Goal: Task Accomplishment & Management: Use online tool/utility

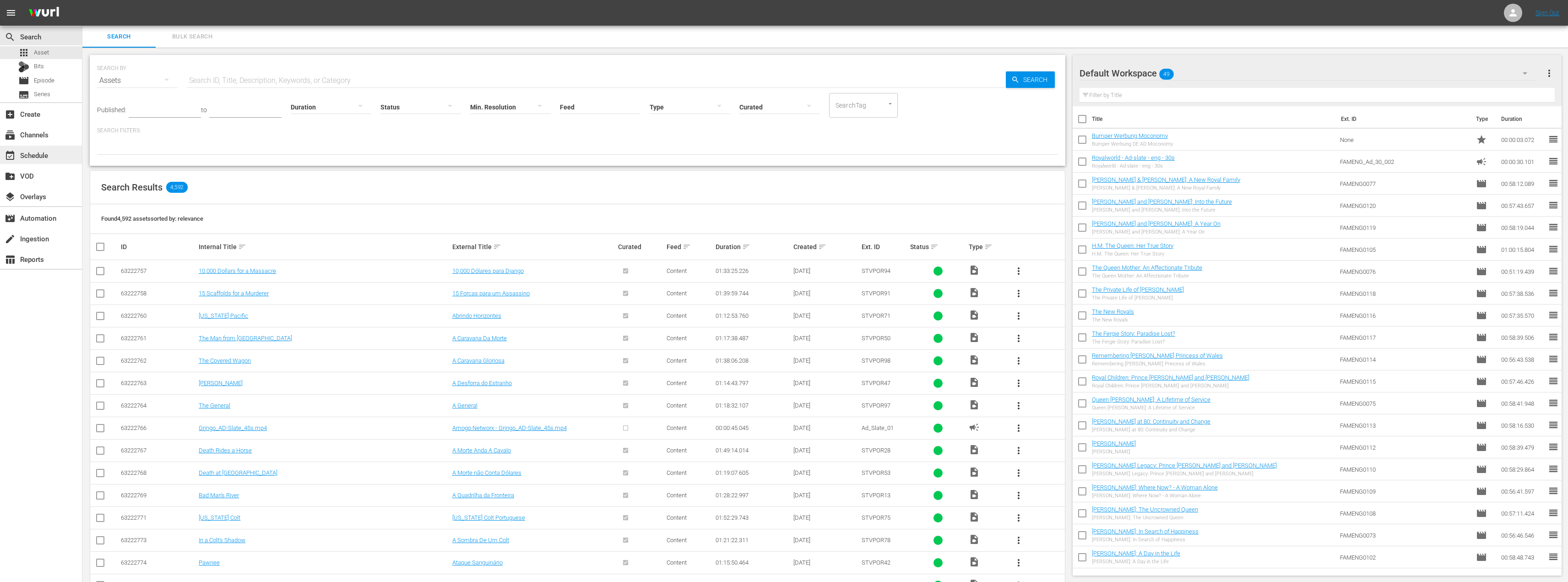
click at [32, 158] on div "event_available Schedule" at bounding box center [26, 153] width 51 height 8
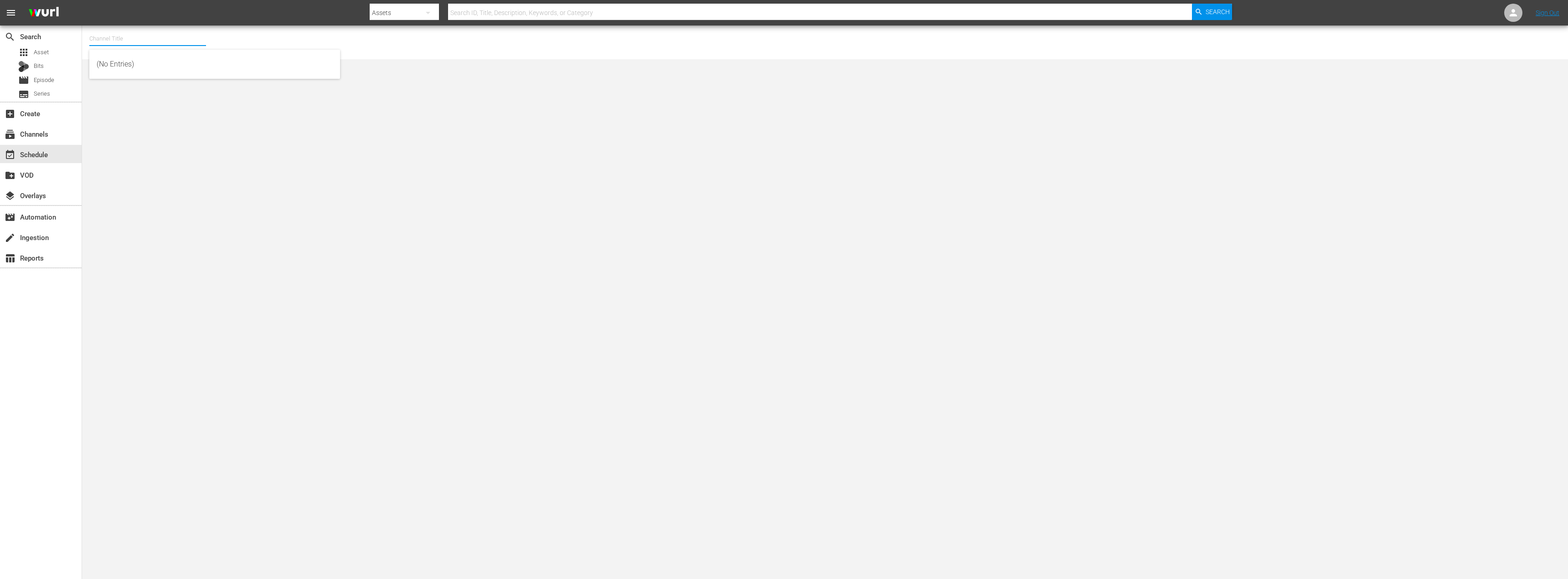
click at [152, 35] on input "text" at bounding box center [148, 39] width 117 height 22
click at [146, 151] on div "Moconomy G,A,S (1253 - amogonetworx_moconomy_3)" at bounding box center [215, 151] width 236 height 22
type input "Moconomy G,A,S (1253 - amogonetworx_moconomy_3)"
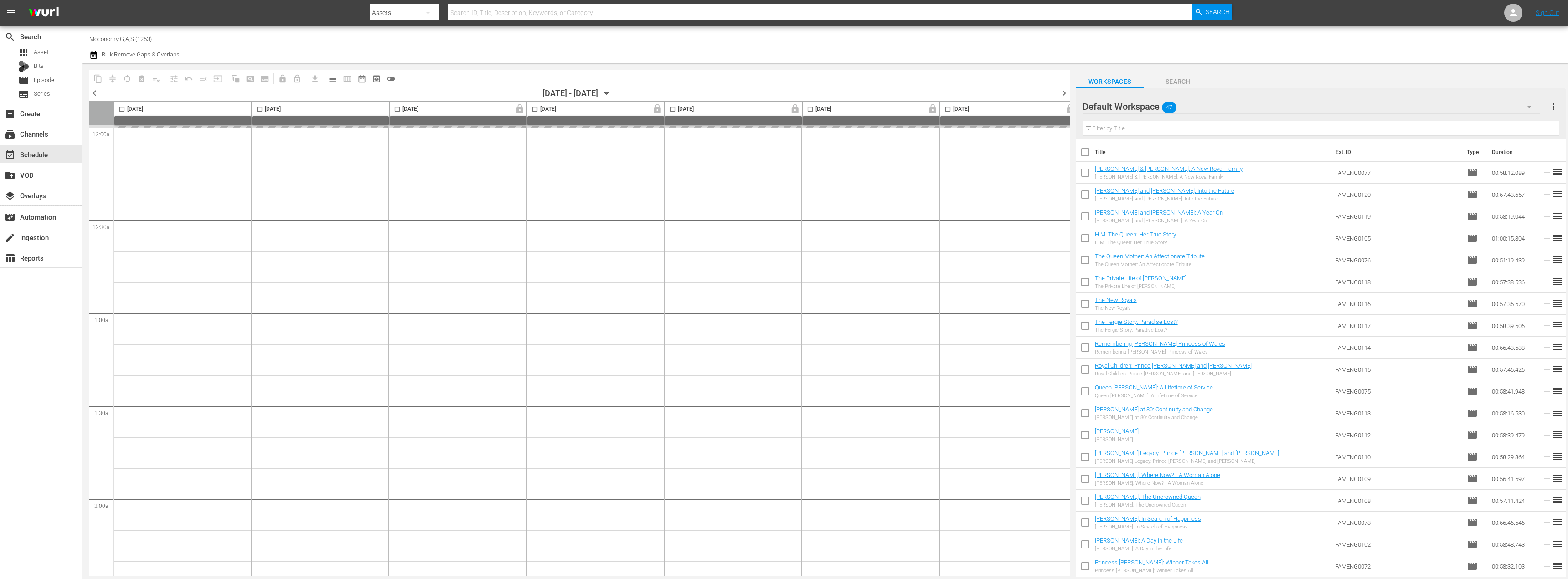
click at [1061, 93] on span "chevron_right" at bounding box center [1064, 93] width 12 height 12
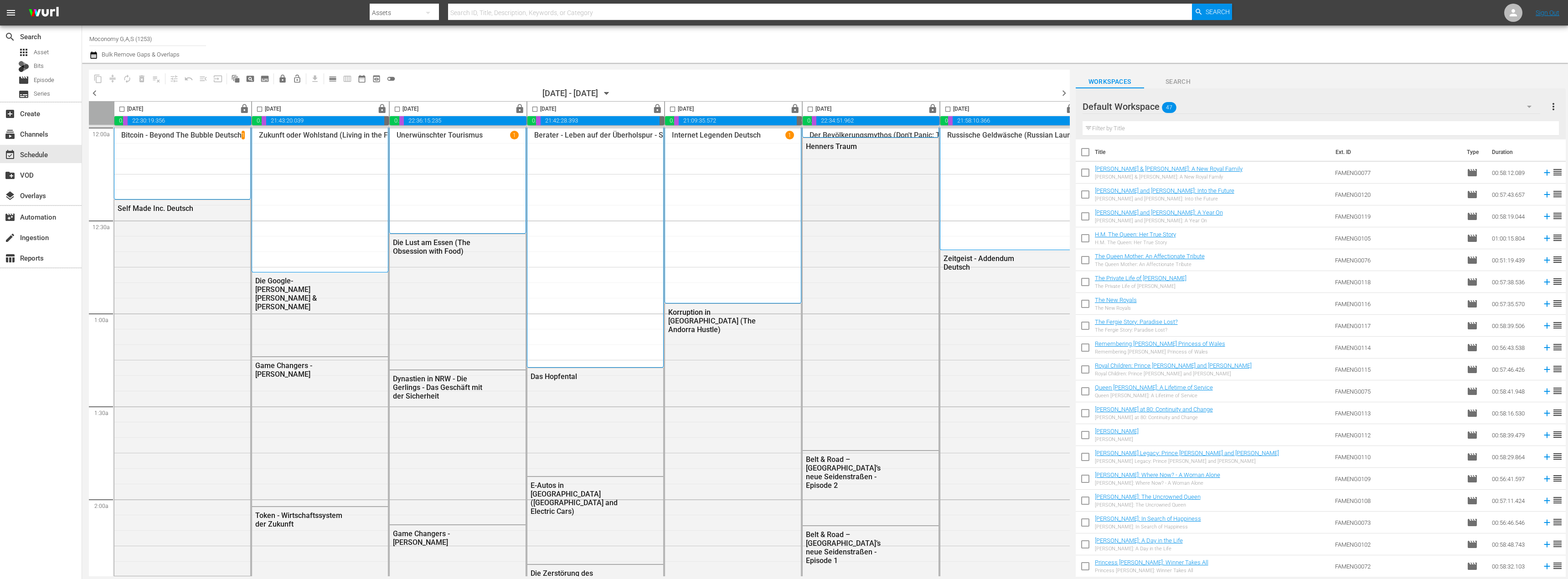
click at [1061, 93] on span "chevron_right" at bounding box center [1064, 93] width 12 height 12
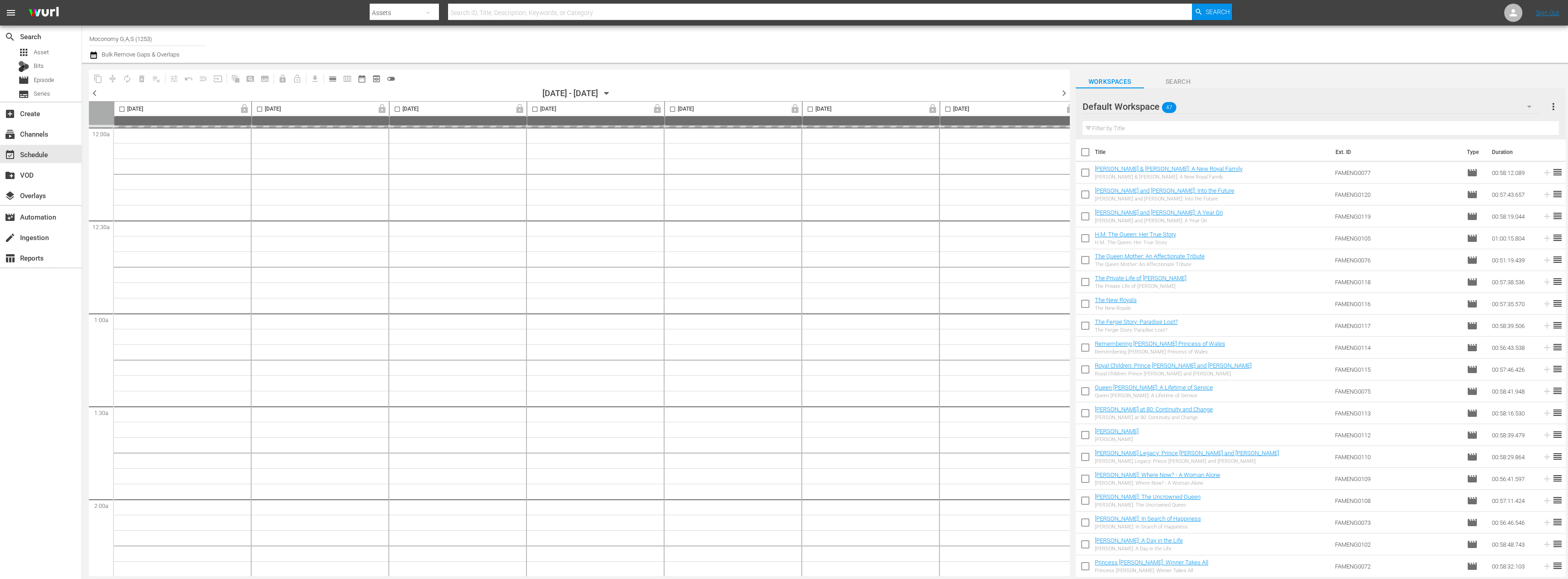
click at [1066, 91] on span "chevron_right" at bounding box center [1064, 93] width 12 height 12
click at [335, 79] on span "calendar_view_day_outlined" at bounding box center [332, 78] width 9 height 9
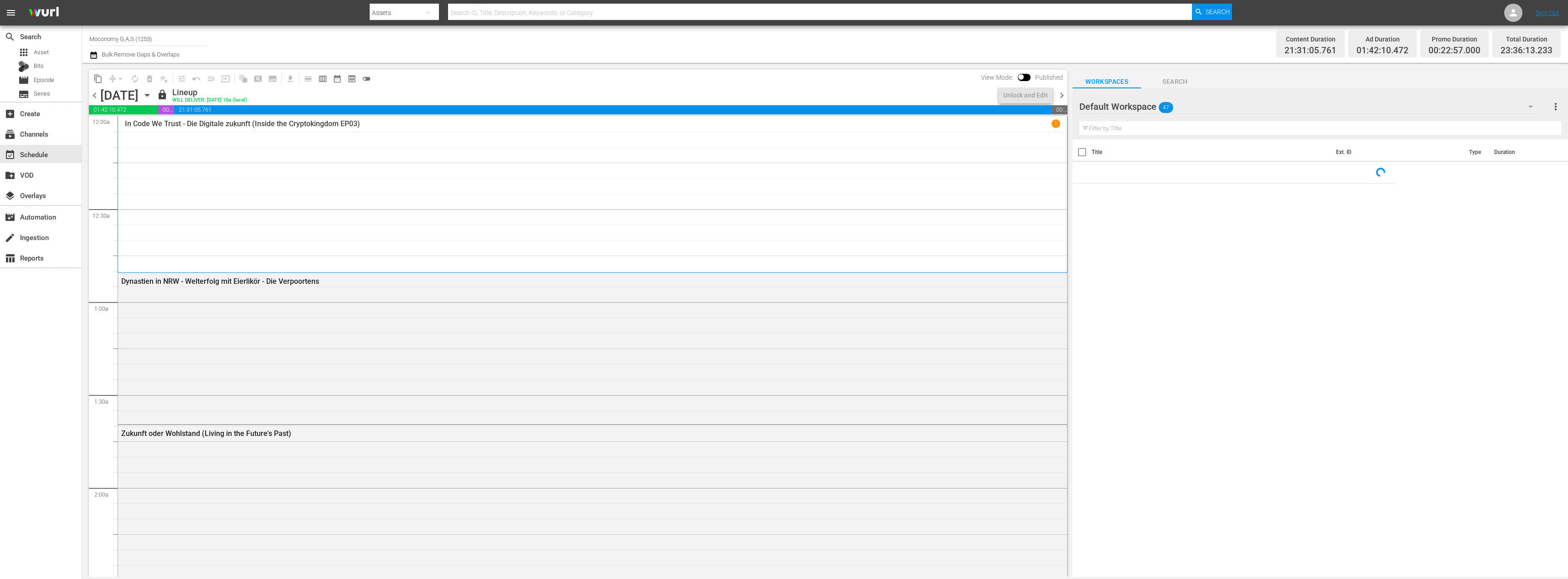
click at [94, 95] on span "chevron_left" at bounding box center [94, 95] width 12 height 12
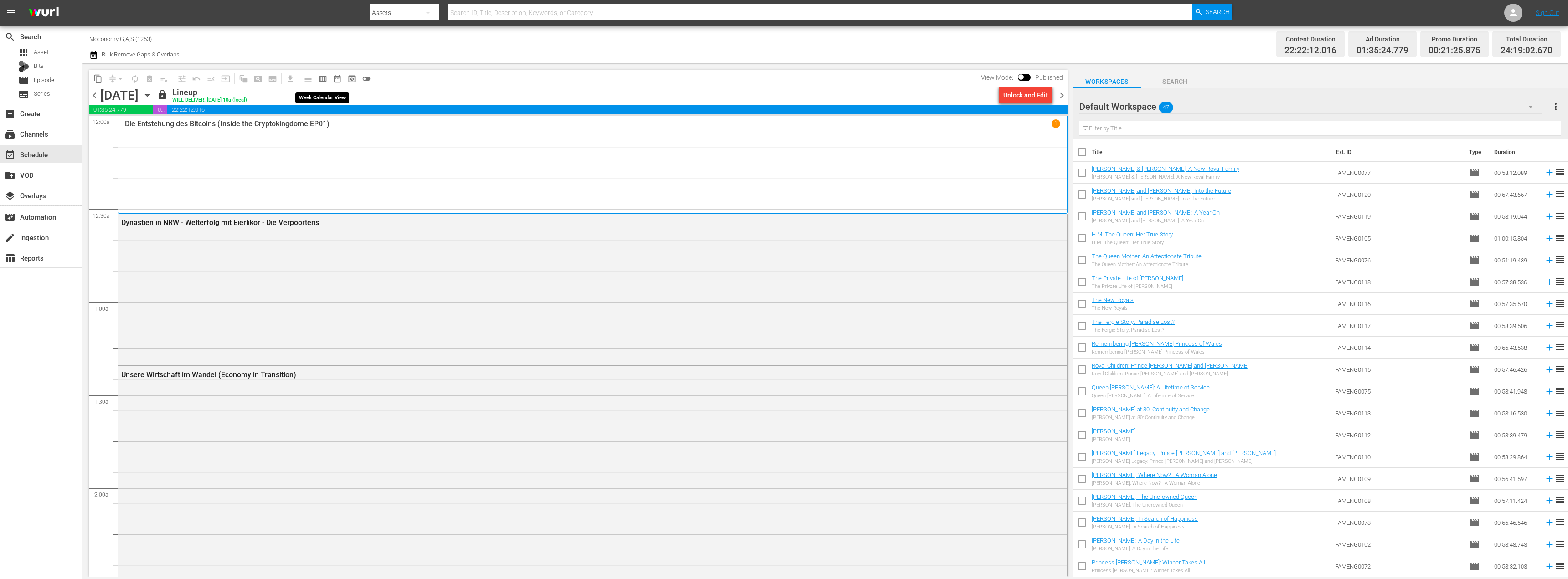
click at [322, 80] on span "calendar_view_week_outlined" at bounding box center [323, 78] width 9 height 9
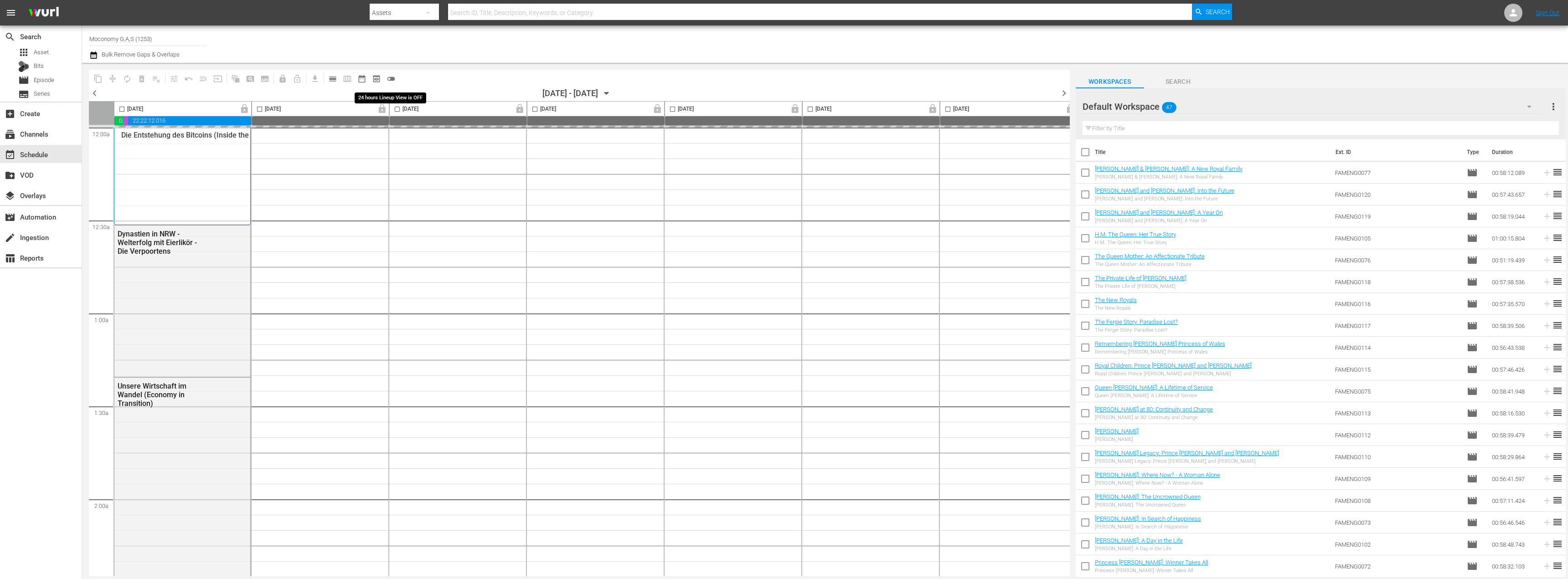
click at [389, 79] on span "toggle_off" at bounding box center [391, 78] width 9 height 9
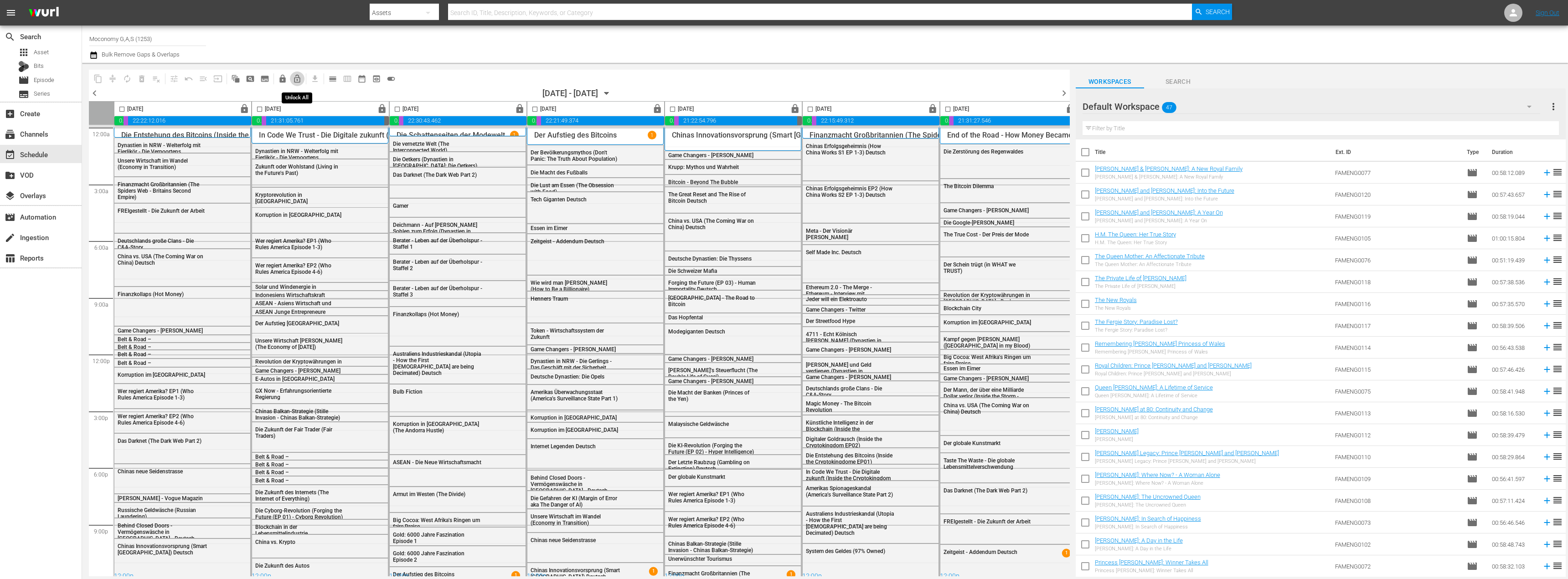
click at [295, 83] on span "lock_open_outlined" at bounding box center [297, 78] width 9 height 9
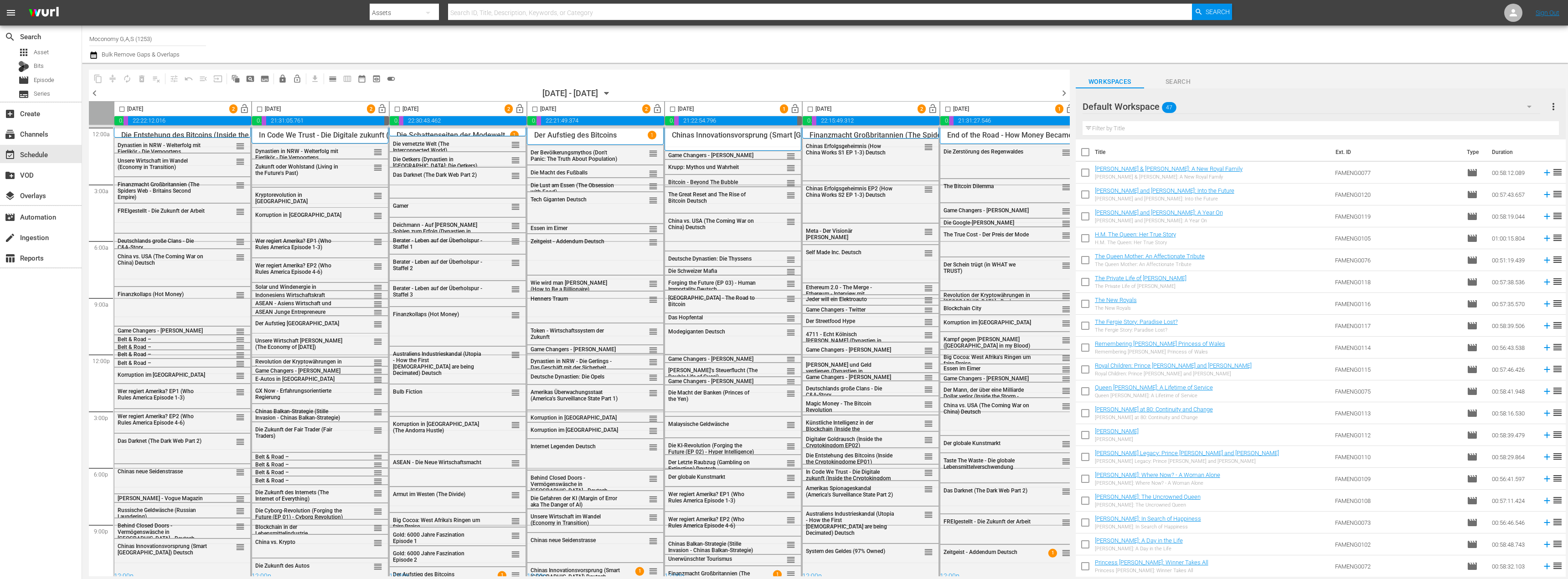
click at [288, 42] on div "Channel Title Moconomy G,A,S (1253) Bulk Remove Gaps & Overlaps" at bounding box center [491, 44] width 803 height 33
click at [188, 535] on div "Delete Event" at bounding box center [198, 533] width 72 height 12
drag, startPoint x: 653, startPoint y: 496, endPoint x: 197, endPoint y: 502, distance: 456.0
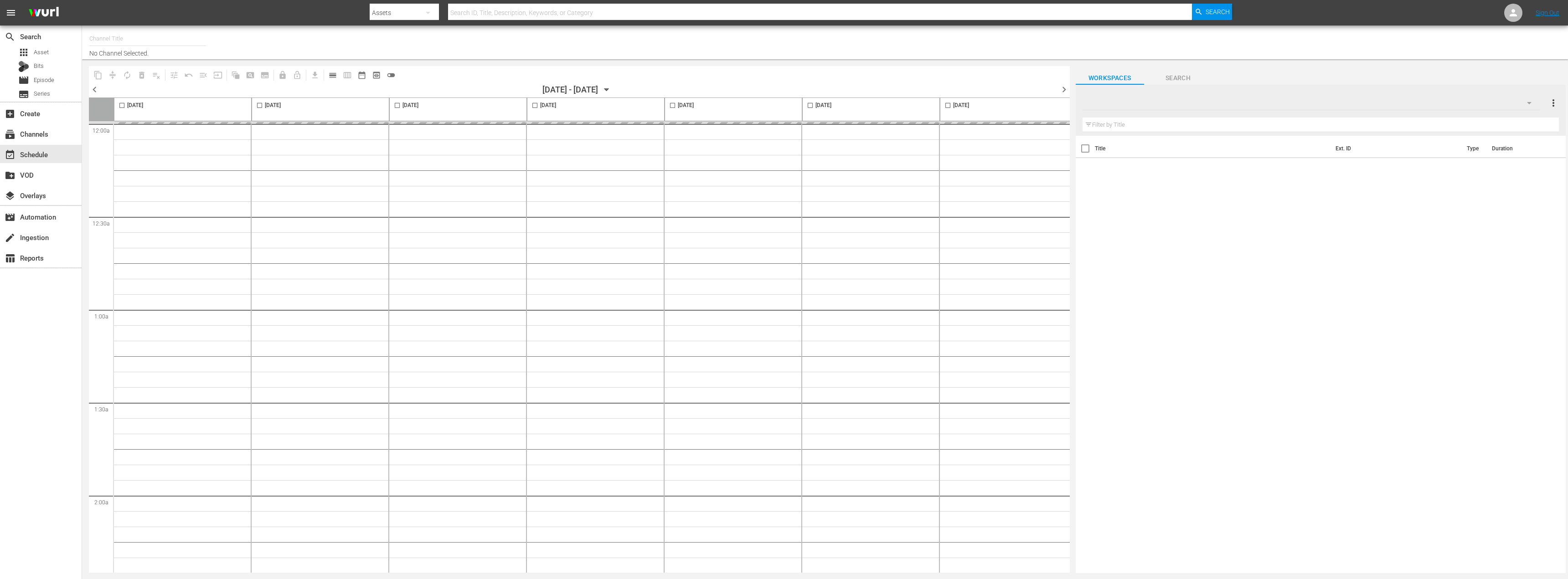
type input "Moconomy G,A,S (1253)"
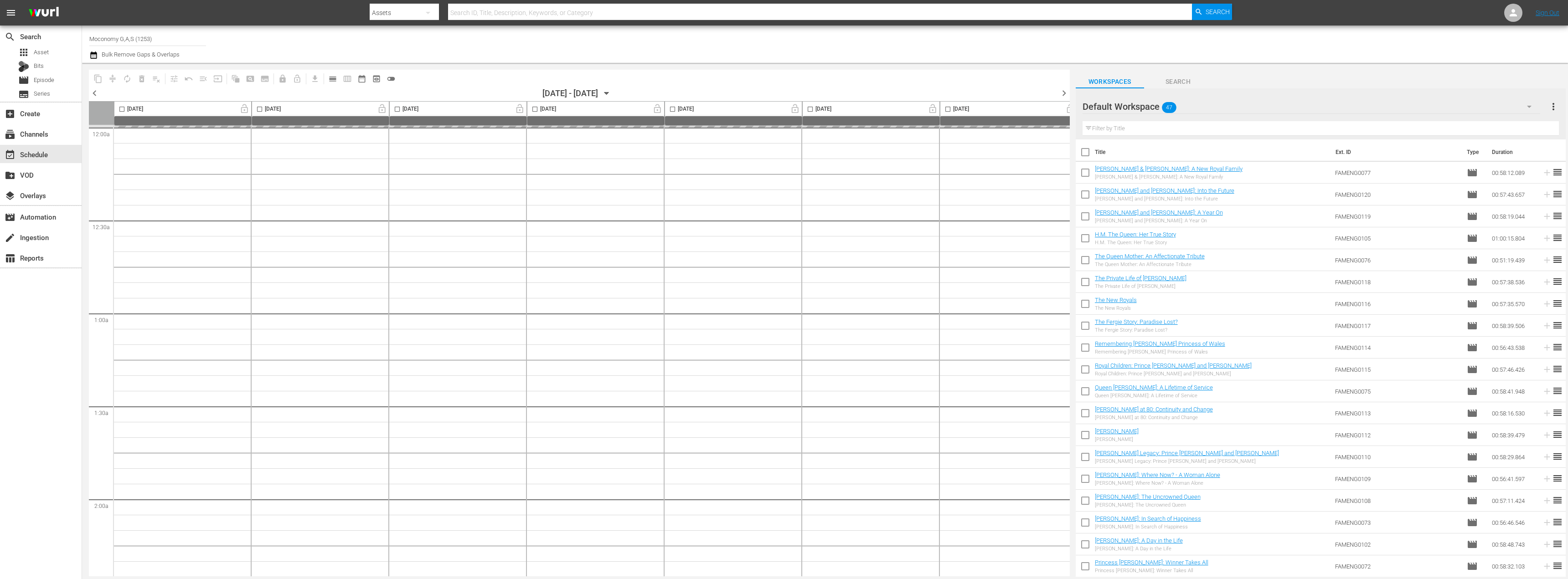
click at [391, 78] on span "toggle_off" at bounding box center [391, 78] width 9 height 9
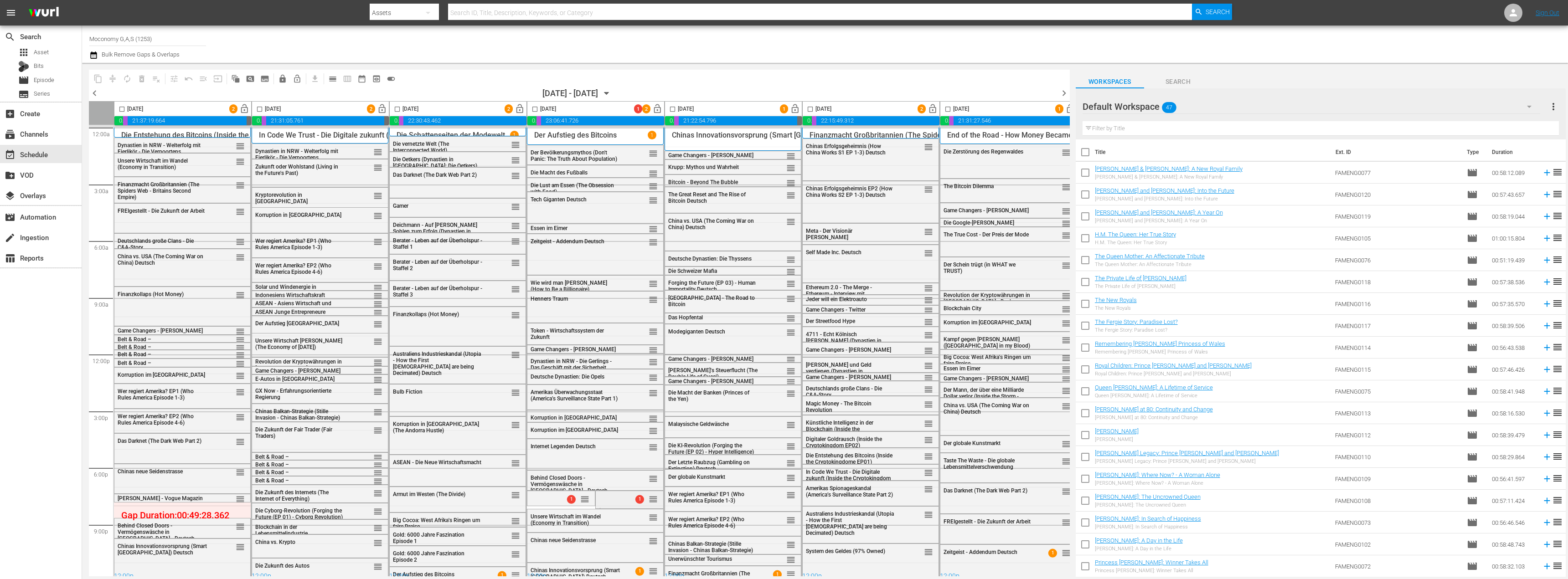
click at [630, 498] on div "1 reorder" at bounding box center [629, 498] width 68 height 15
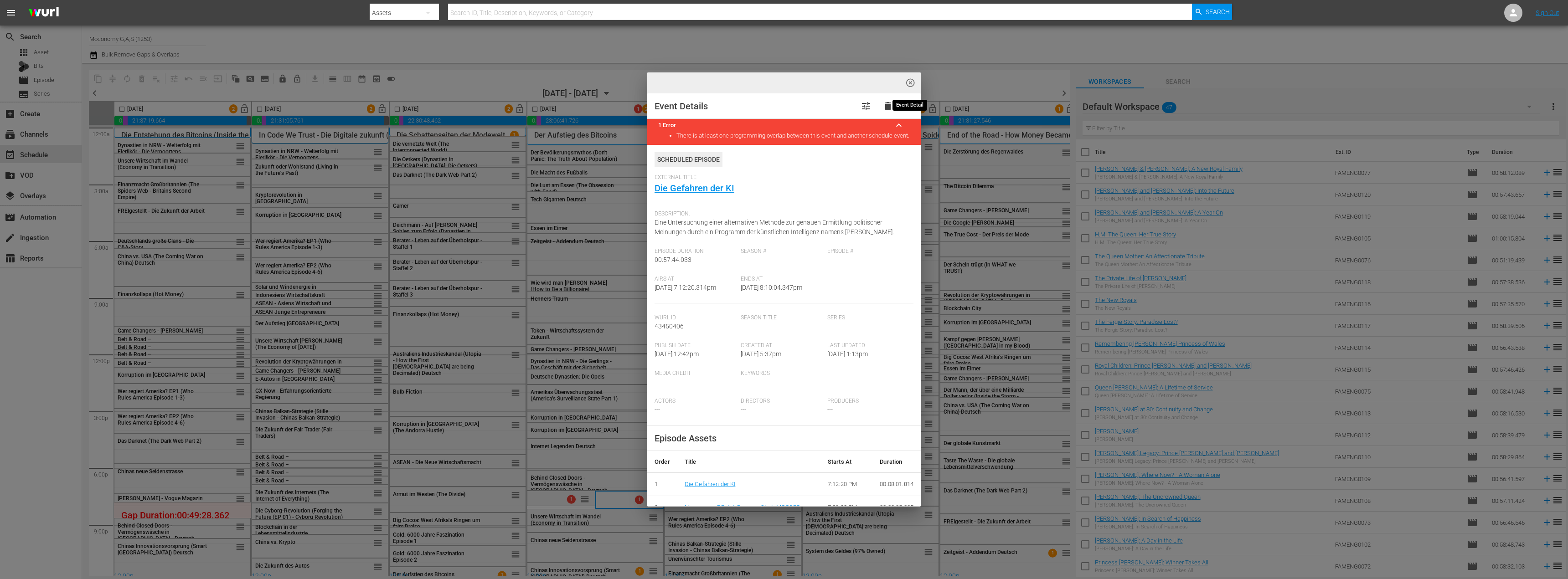
click at [908, 83] on span "highlight_off_icon" at bounding box center [910, 83] width 10 height 10
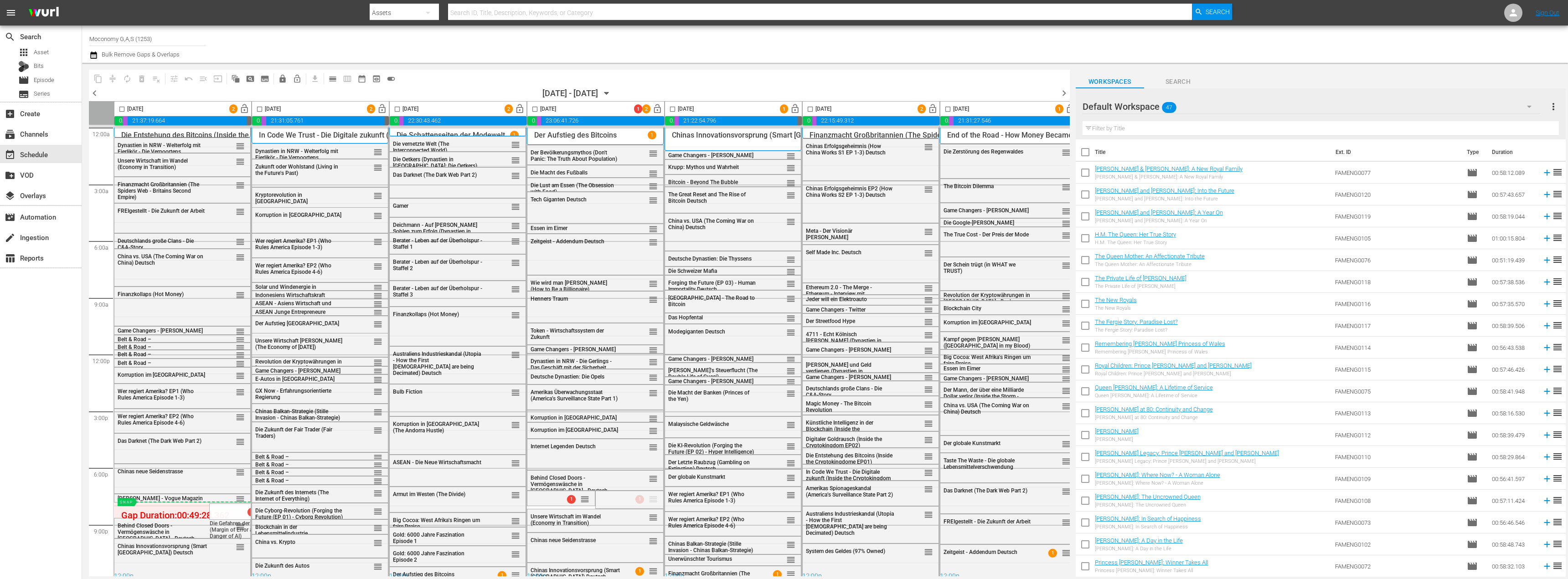
drag, startPoint x: 653, startPoint y: 497, endPoint x: 169, endPoint y: 502, distance: 484.0
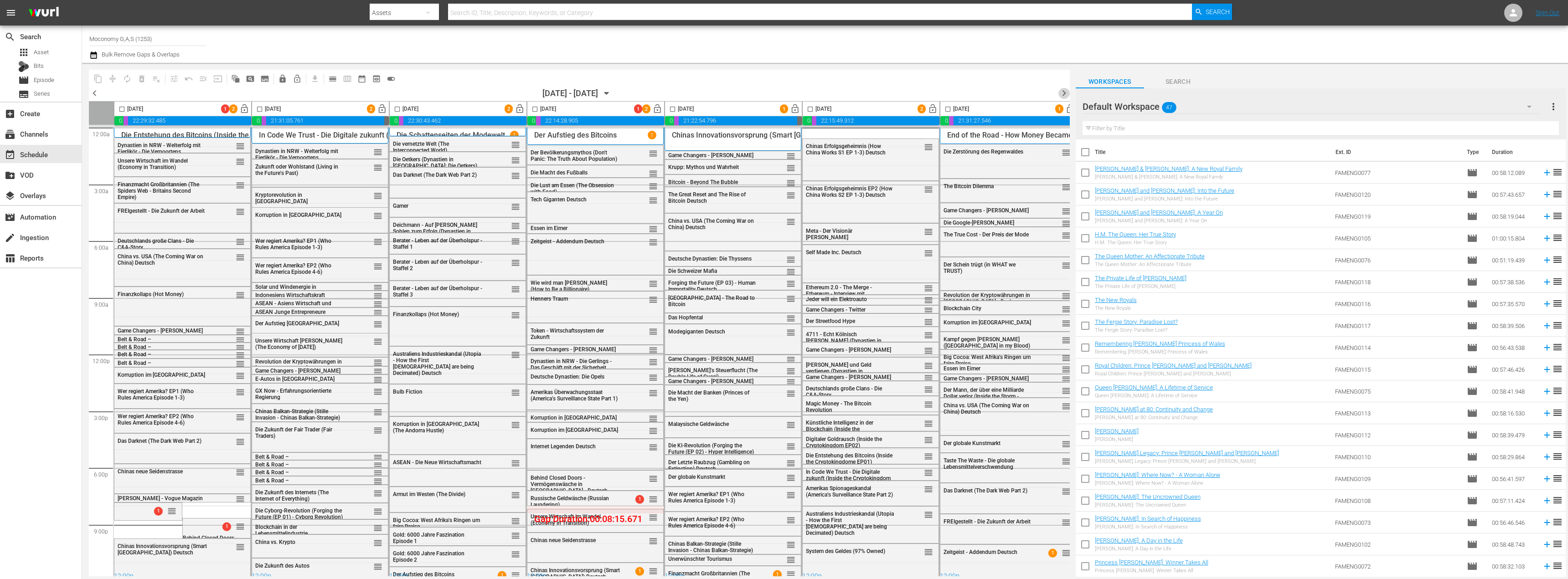
click at [1063, 94] on span "chevron_right" at bounding box center [1064, 93] width 12 height 12
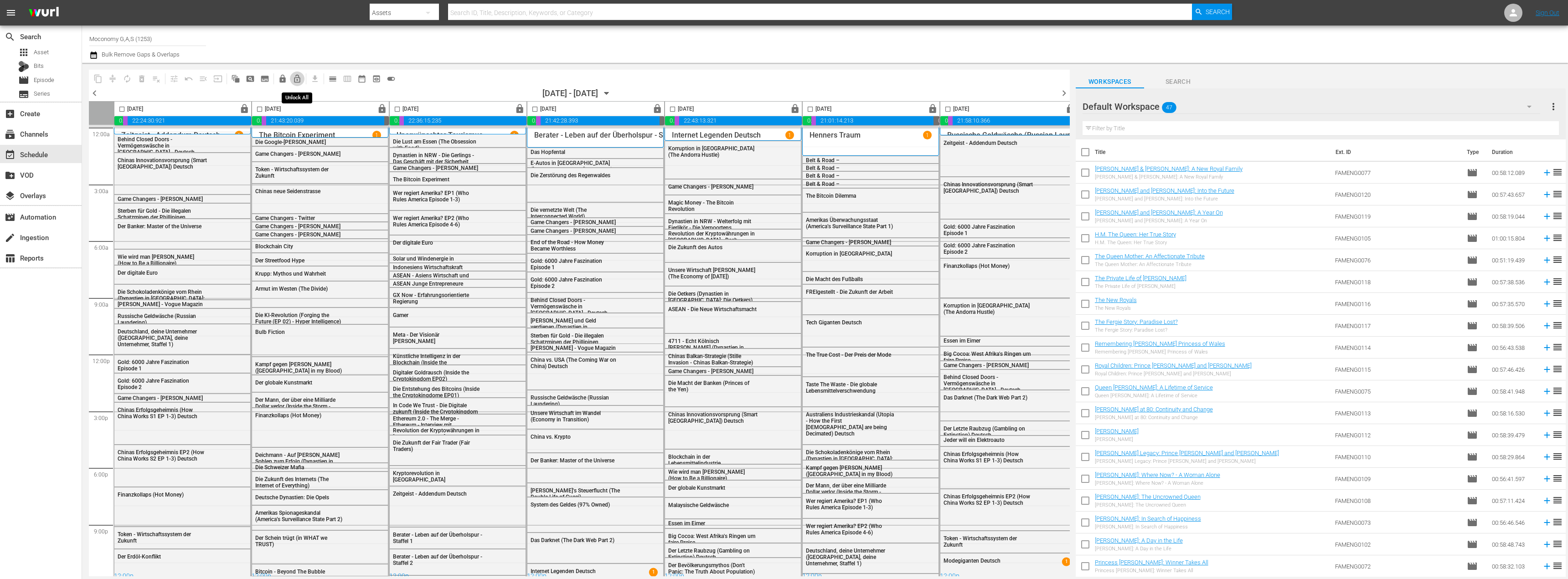
click at [297, 78] on span "lock_open_outlined" at bounding box center [297, 78] width 9 height 9
click at [1061, 95] on span "chevron_right" at bounding box center [1064, 93] width 12 height 12
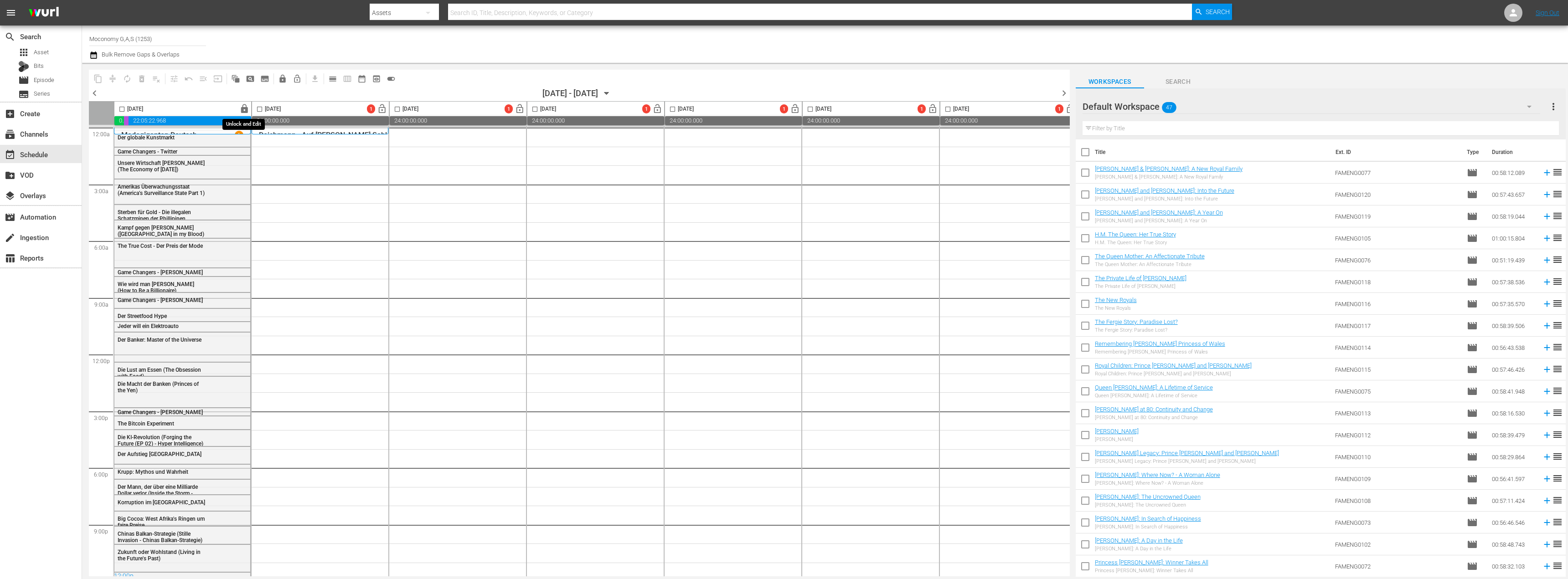
click at [243, 111] on span "lock" at bounding box center [244, 109] width 10 height 10
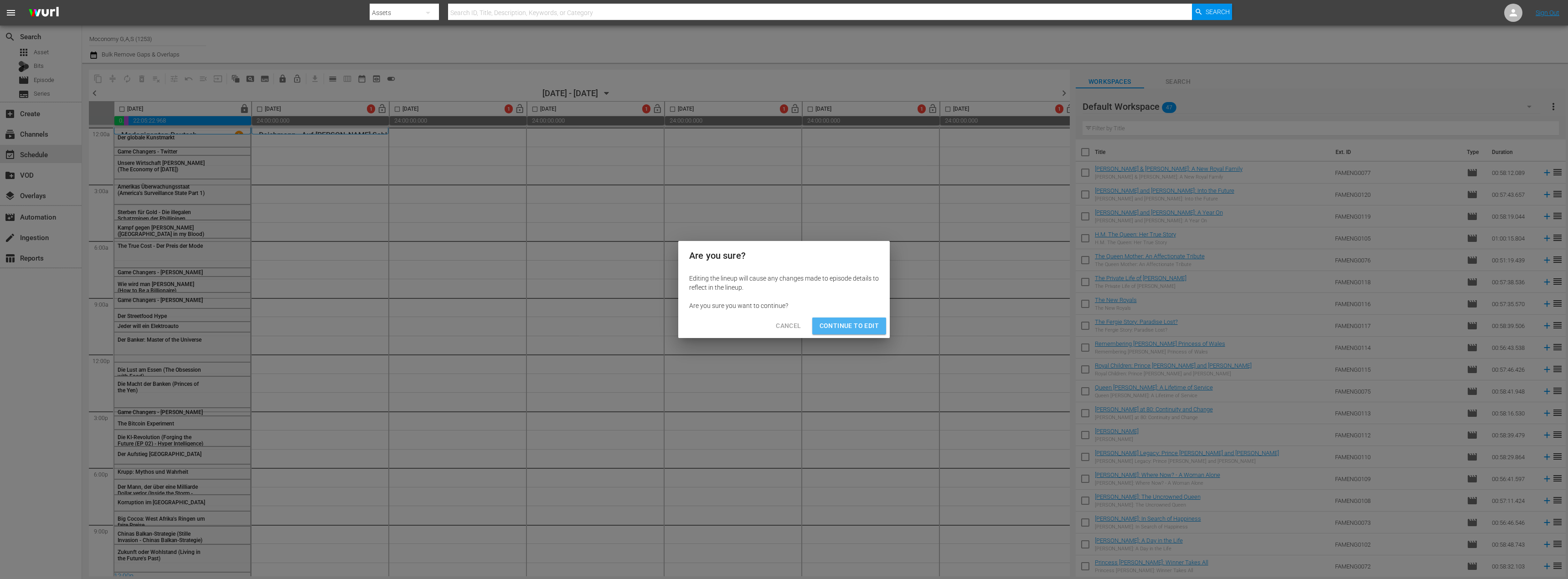
click at [865, 330] on span "Continue to Edit" at bounding box center [849, 325] width 59 height 12
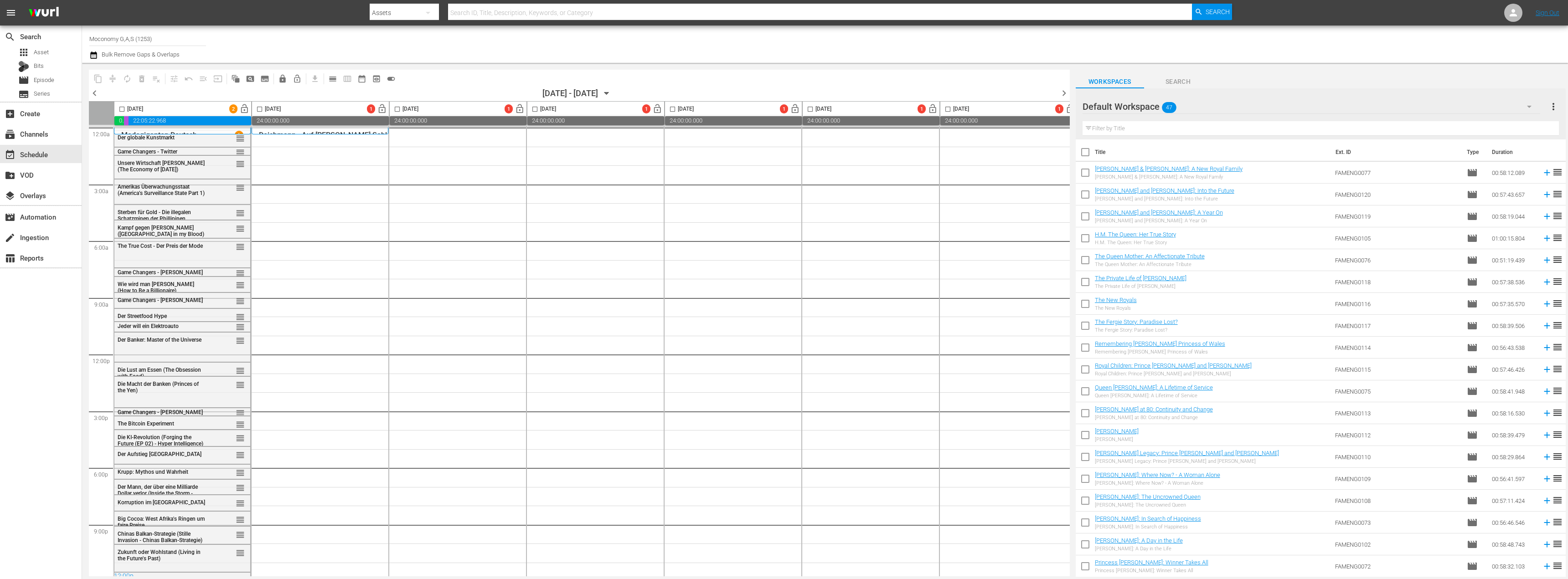
click at [93, 93] on span "chevron_left" at bounding box center [94, 93] width 12 height 12
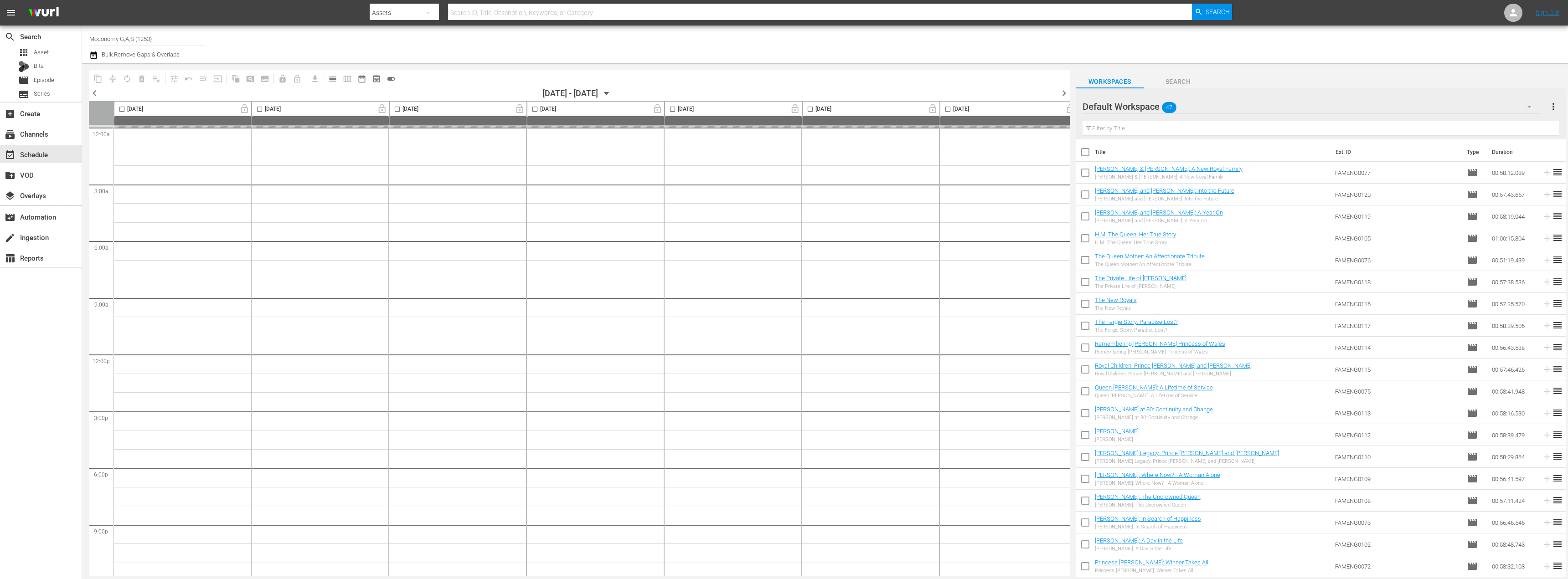
click at [93, 93] on span "chevron_left" at bounding box center [94, 93] width 12 height 12
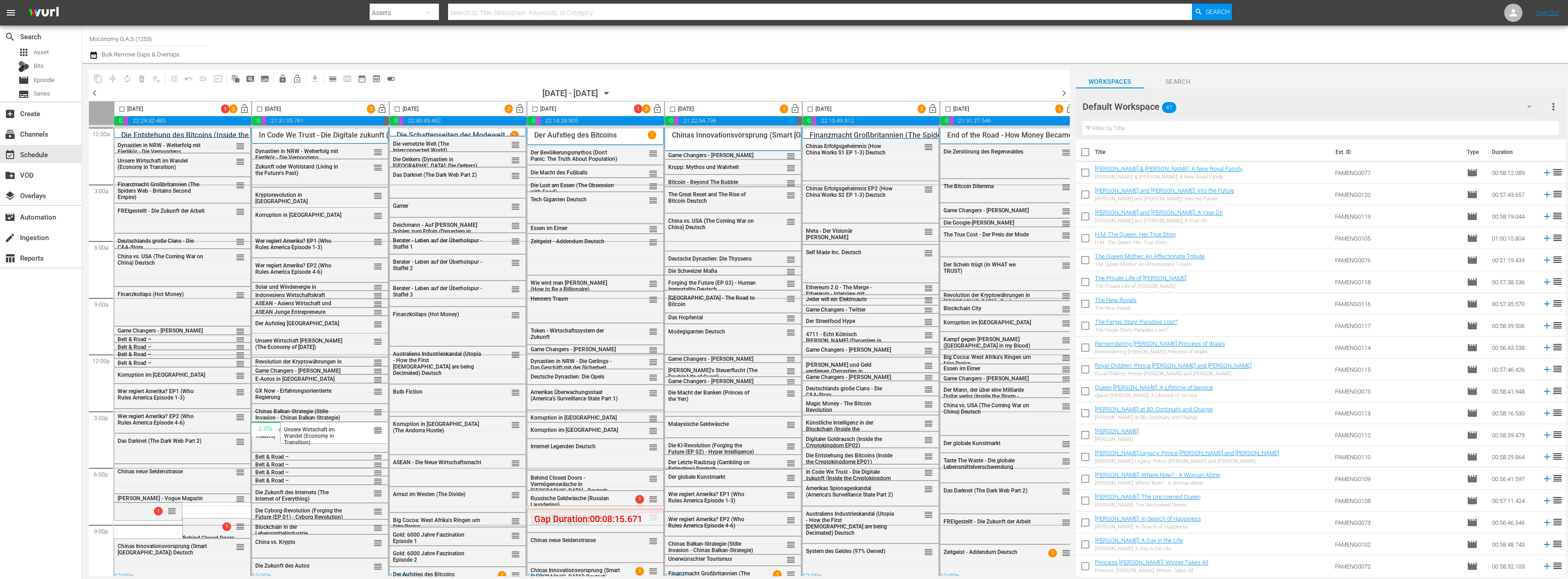
drag, startPoint x: 653, startPoint y: 517, endPoint x: 324, endPoint y: 422, distance: 342.4
drag, startPoint x: 309, startPoint y: 431, endPoint x: 591, endPoint y: 505, distance: 291.5
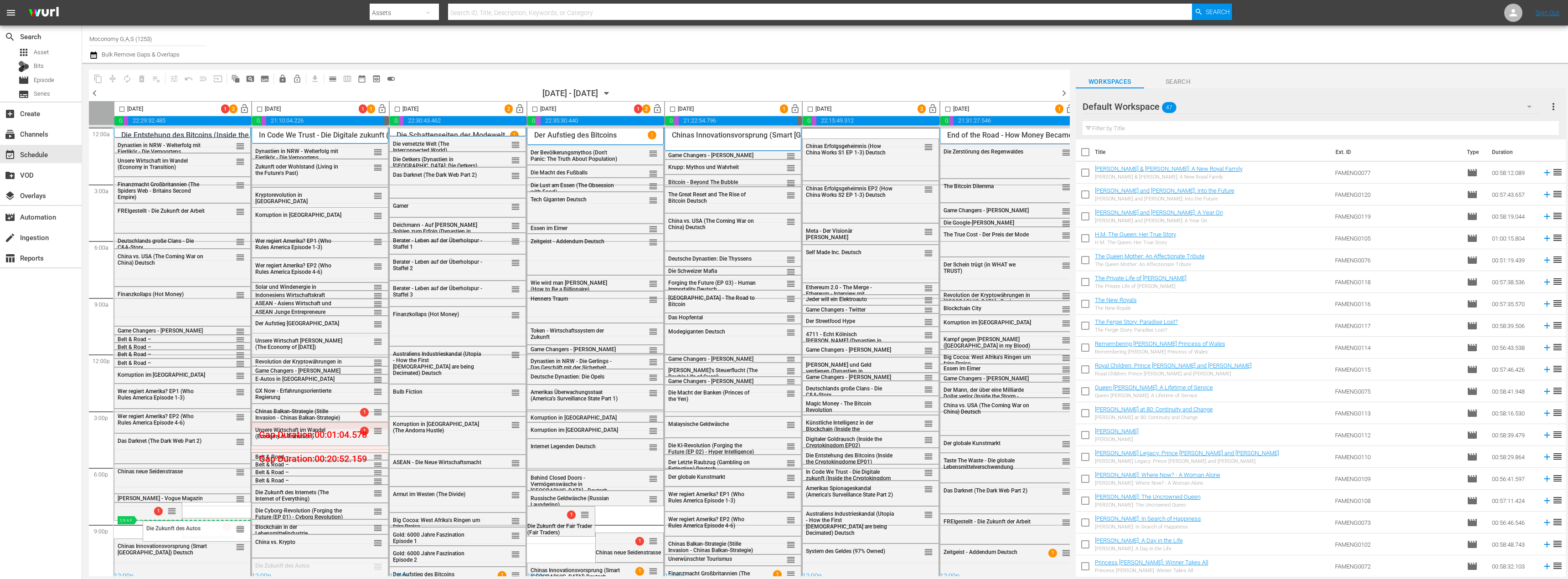
drag, startPoint x: 377, startPoint y: 566, endPoint x: 155, endPoint y: 519, distance: 226.9
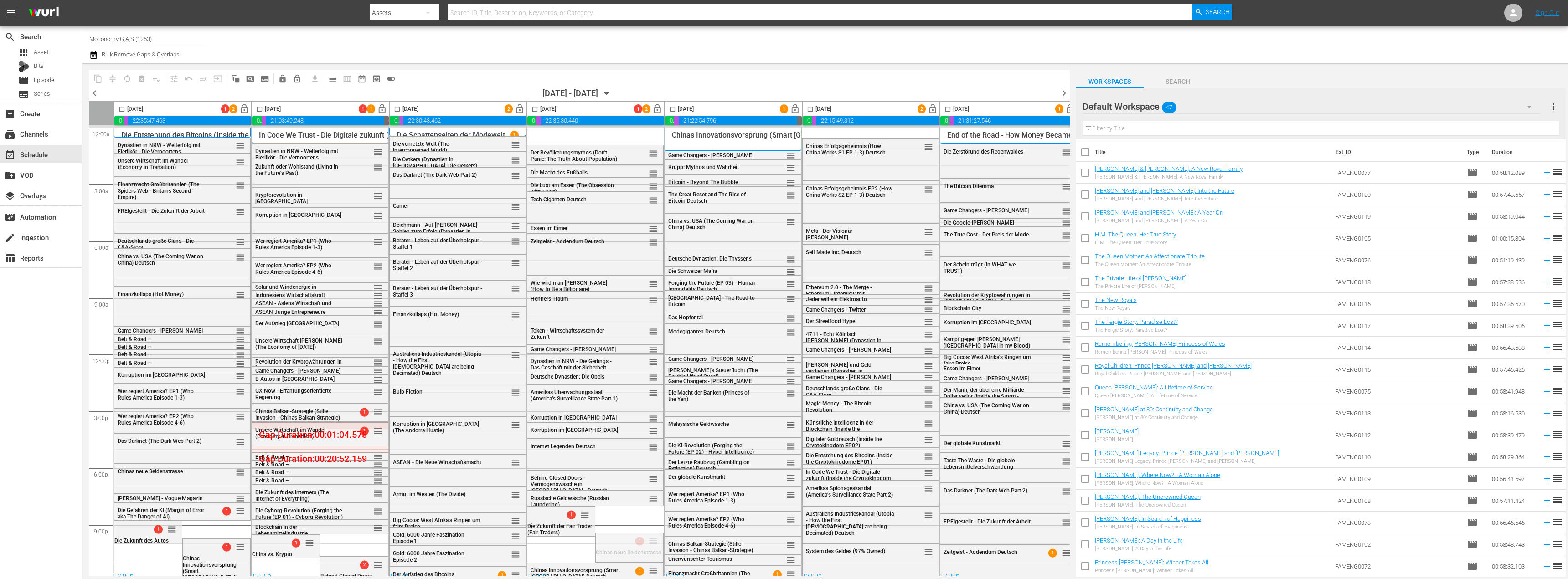
drag, startPoint x: 652, startPoint y: 541, endPoint x: 344, endPoint y: 484, distance: 313.2
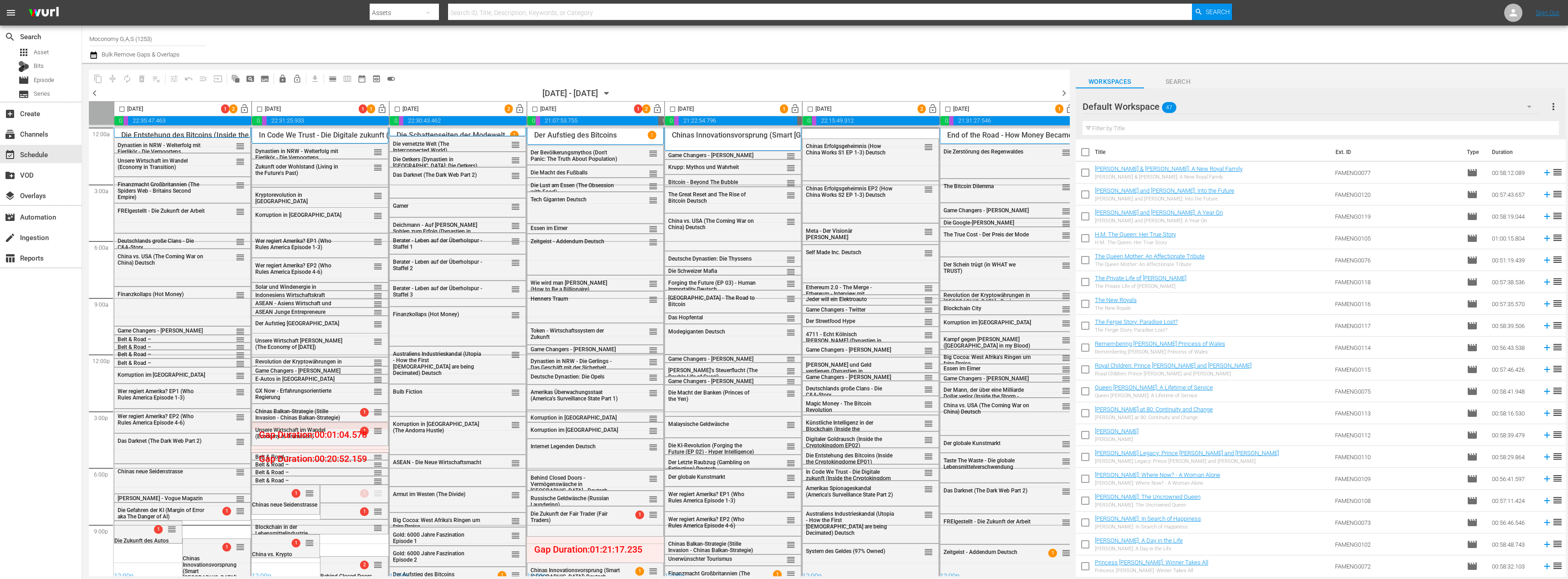
drag, startPoint x: 376, startPoint y: 491, endPoint x: 556, endPoint y: 536, distance: 185.5
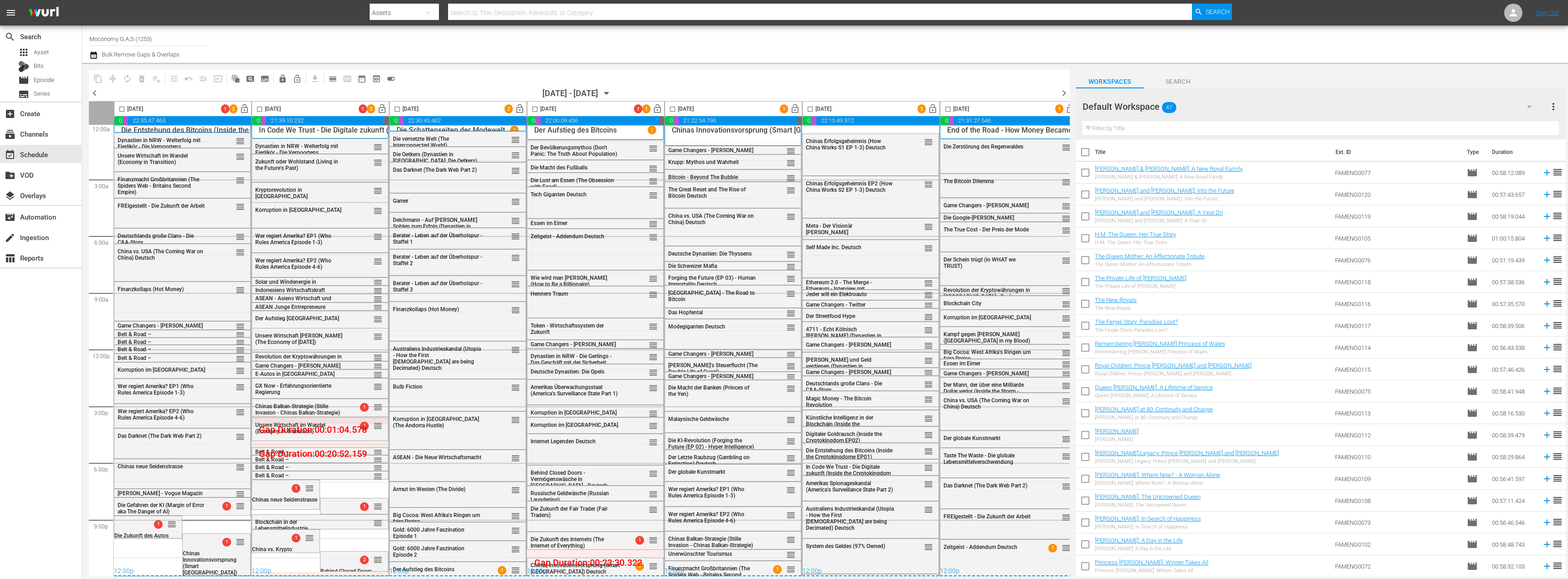
click at [94, 55] on icon "button" at bounding box center [94, 55] width 9 height 11
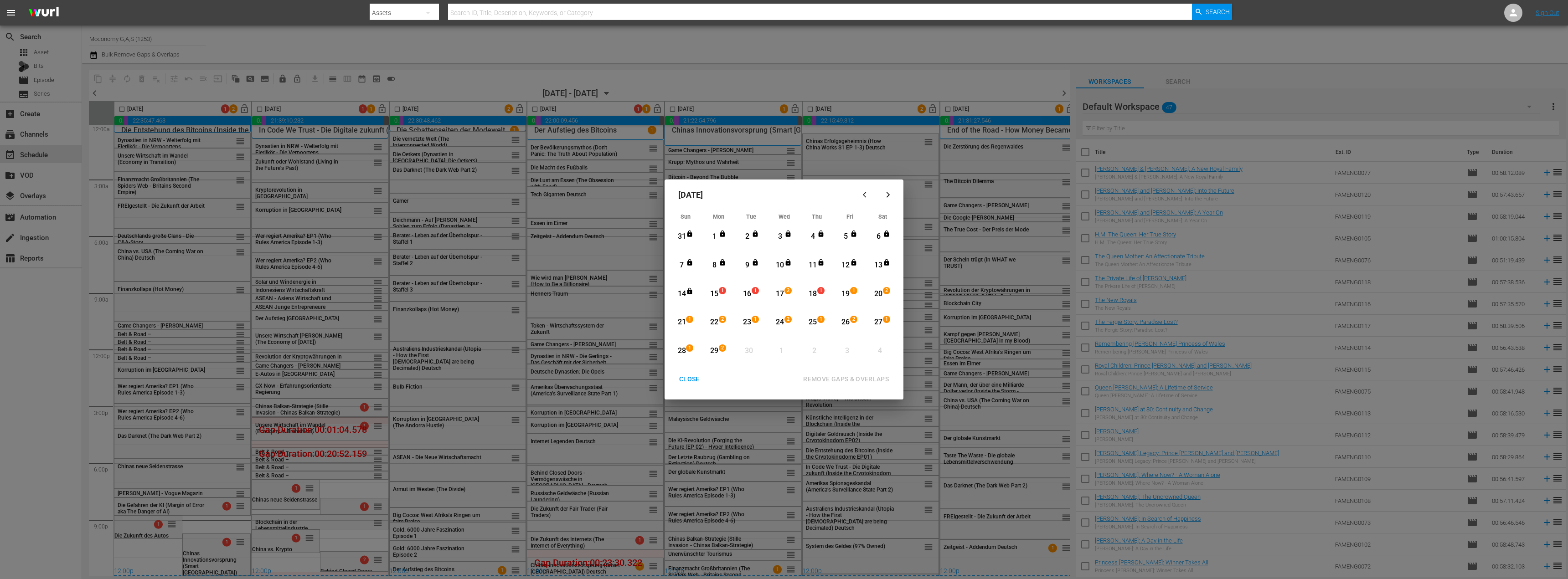
drag, startPoint x: 716, startPoint y: 293, endPoint x: 696, endPoint y: 345, distance: 55.7
click at [716, 293] on div "15" at bounding box center [714, 294] width 12 height 10
click at [687, 348] on span "1" at bounding box center [690, 348] width 6 height 7
click at [819, 380] on div "REMOVE GAPS & OVERLAPS" at bounding box center [845, 379] width 100 height 12
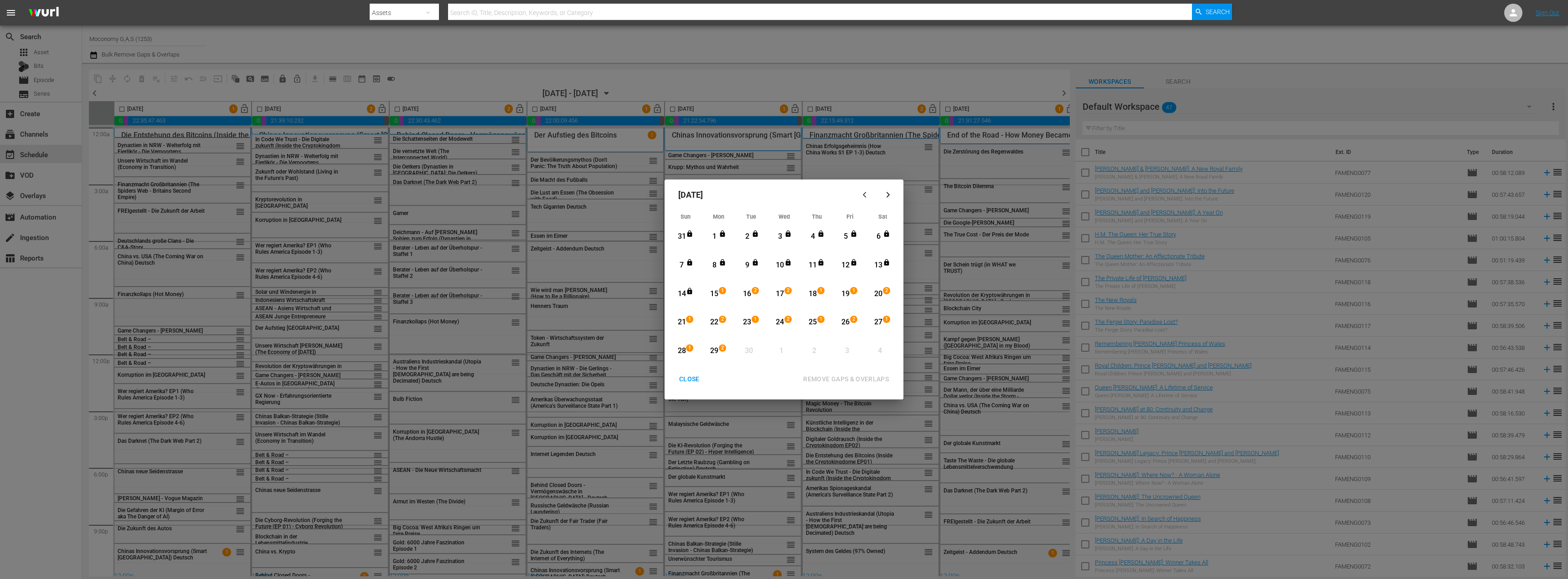
scroll to position [9, 0]
click at [685, 348] on div "28" at bounding box center [682, 350] width 12 height 10
click at [716, 349] on div "29" at bounding box center [714, 350] width 12 height 10
click at [857, 380] on div "REMOVE GAPS & OVERLAPS" at bounding box center [845, 379] width 100 height 12
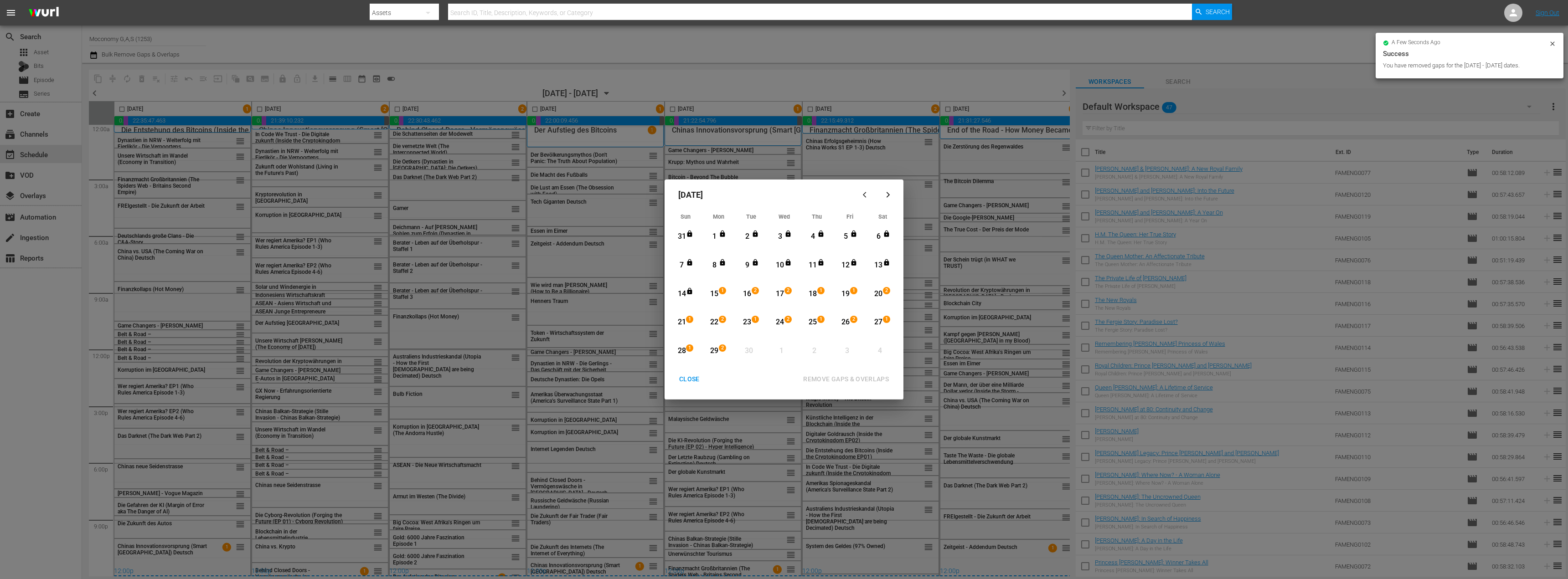
click at [687, 379] on div "CLOSE" at bounding box center [690, 379] width 35 height 12
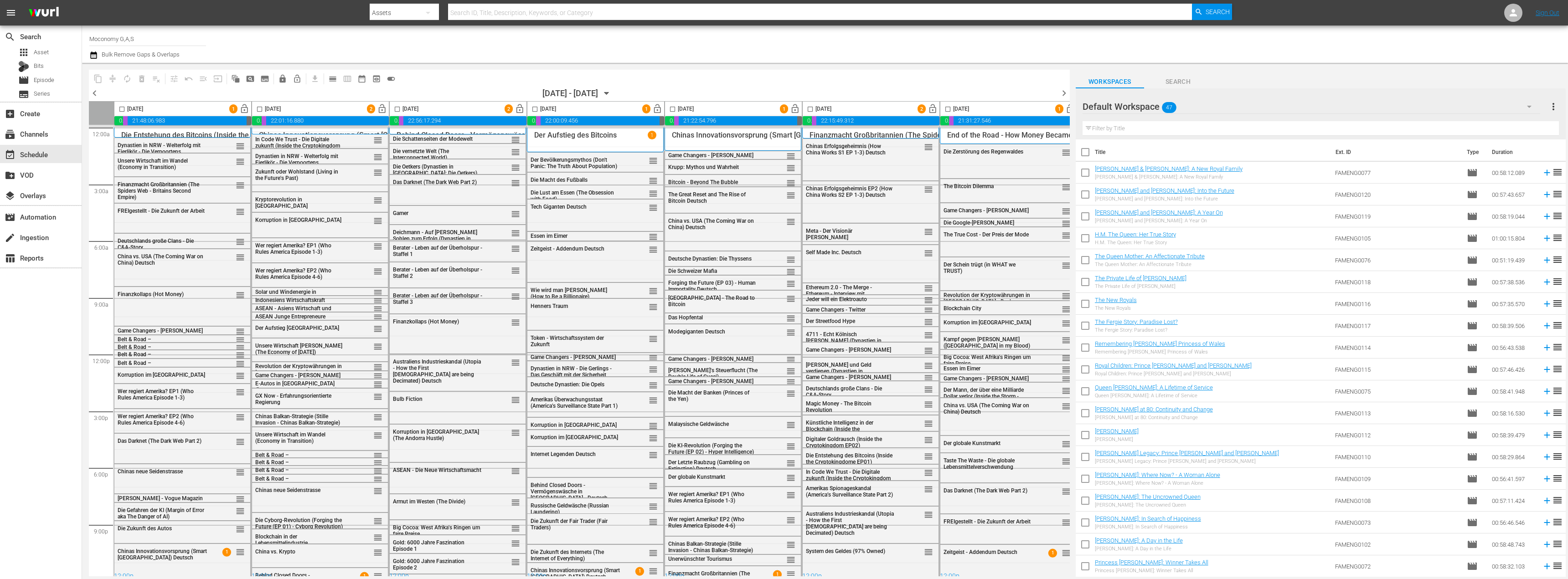
click at [1449, 68] on div "Workspaces Search Default Workspace 47 Default more_vert Filter by Title Title …" at bounding box center [1321, 319] width 491 height 514
click at [1252, 102] on div "Default Workspace 47" at bounding box center [1311, 106] width 458 height 26
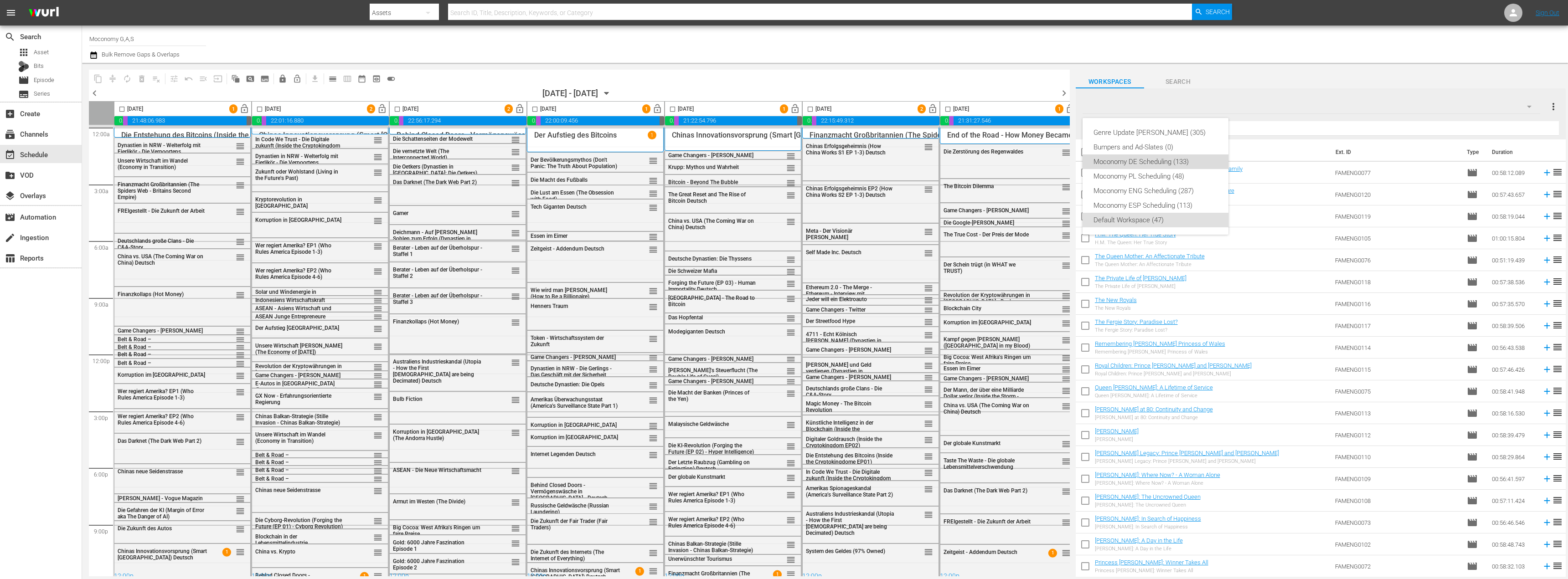
click at [1151, 162] on div "Moconomy DE Scheduling (133)" at bounding box center [1155, 162] width 124 height 15
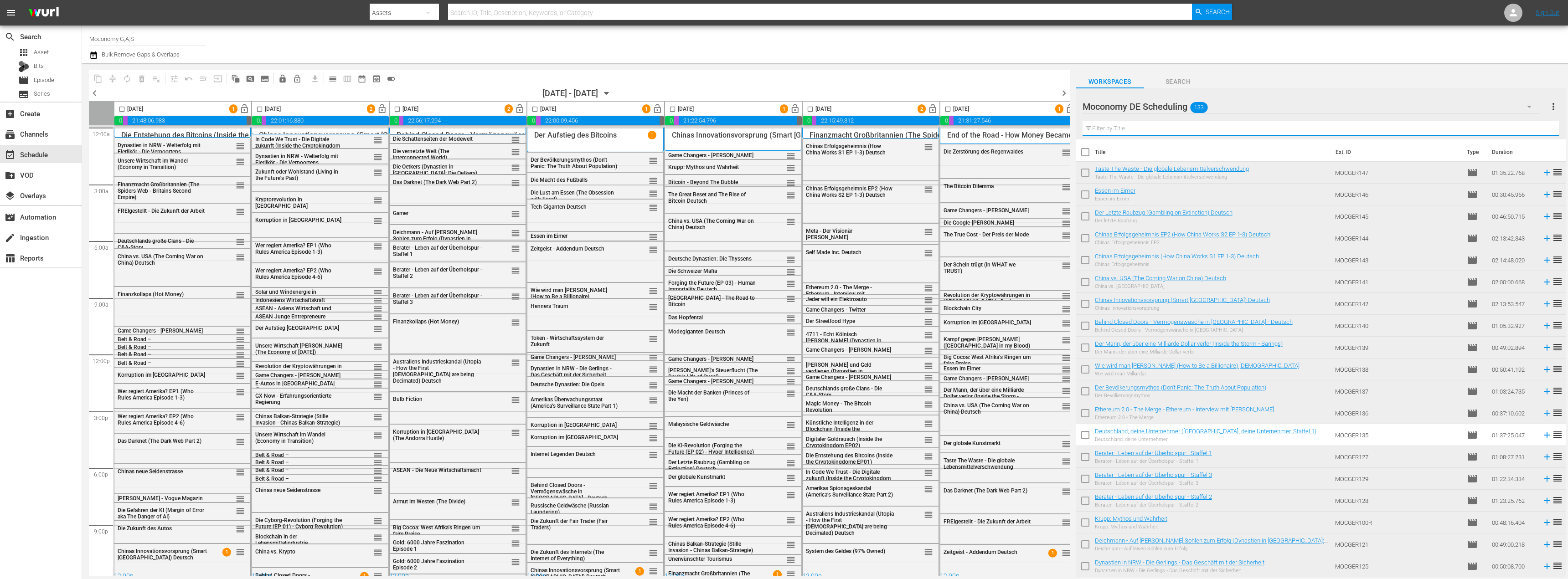
click at [1144, 130] on input "text" at bounding box center [1320, 128] width 477 height 15
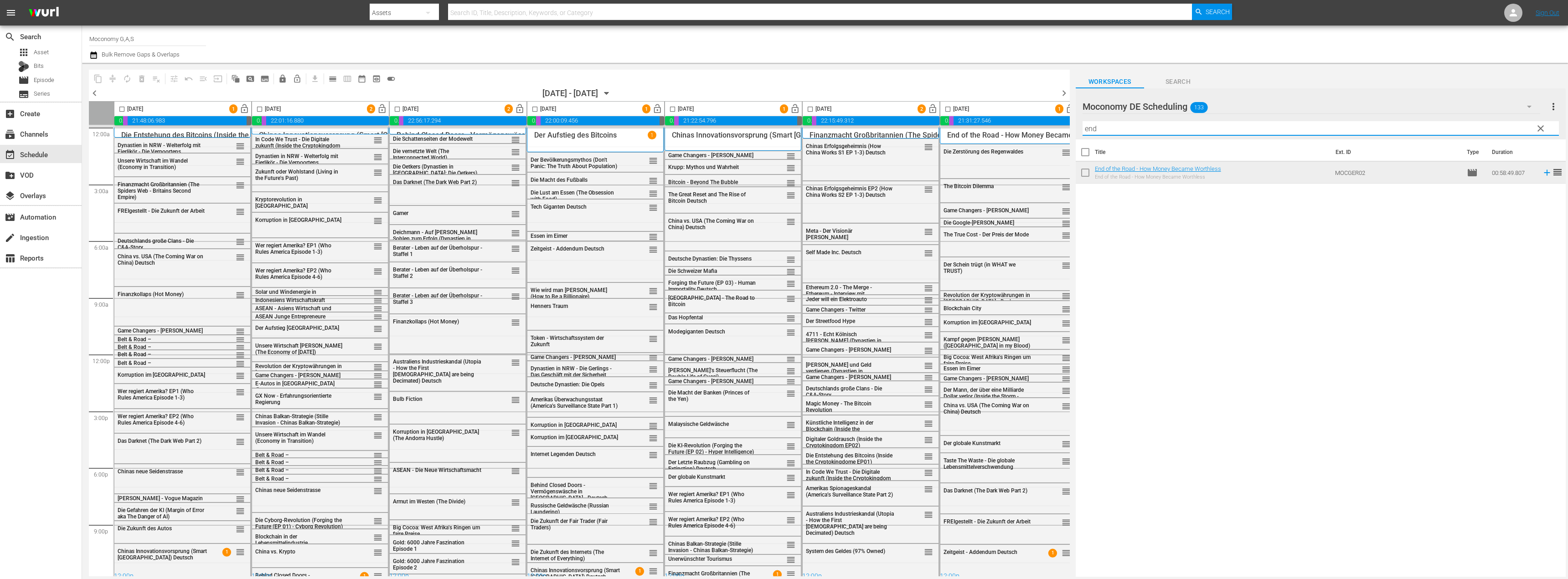
click at [1172, 129] on input "end" at bounding box center [1320, 128] width 477 height 15
paste input "chnologie oder Zukunftskiller?"
type input "echnologie oder Zukunftskiller?"
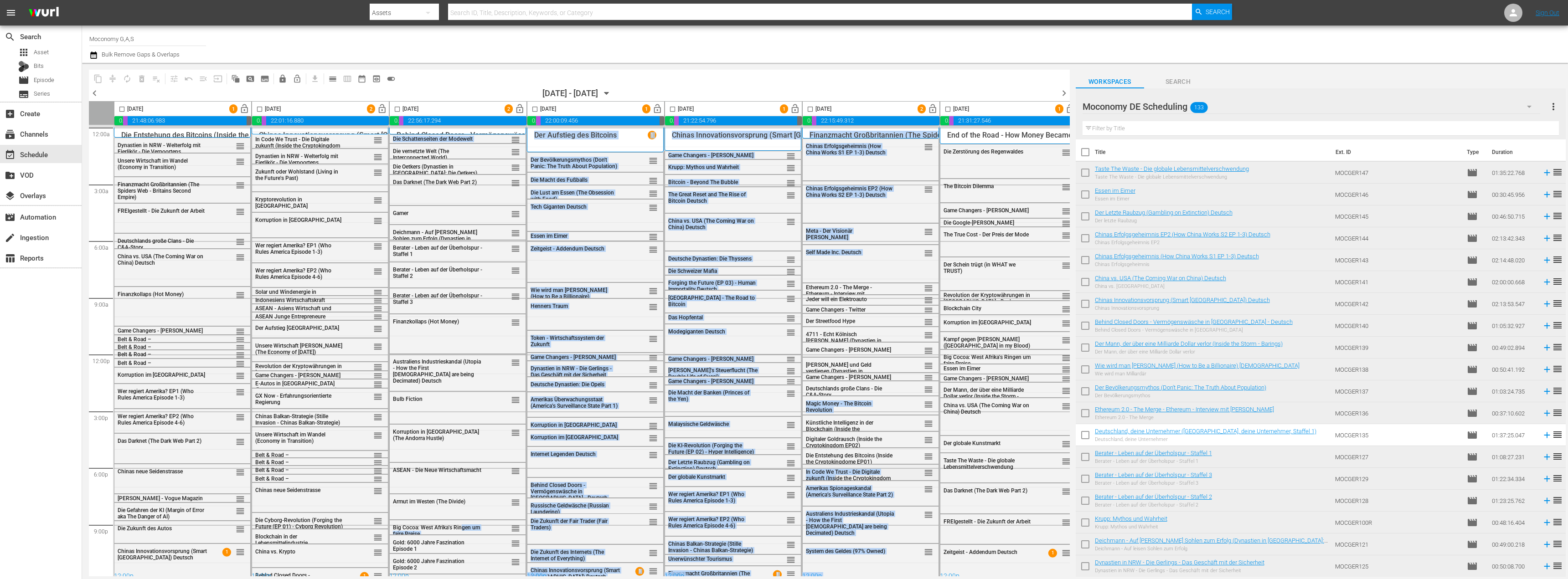
drag, startPoint x: 462, startPoint y: 525, endPoint x: 836, endPoint y: 479, distance: 376.8
click at [836, 479] on div "12:00a 3:00a 6:00a 9:00a 12:00p 3:00p 6:00p 9:00p Select Event Dynastien in NRW…" at bounding box center [579, 353] width 981 height 456
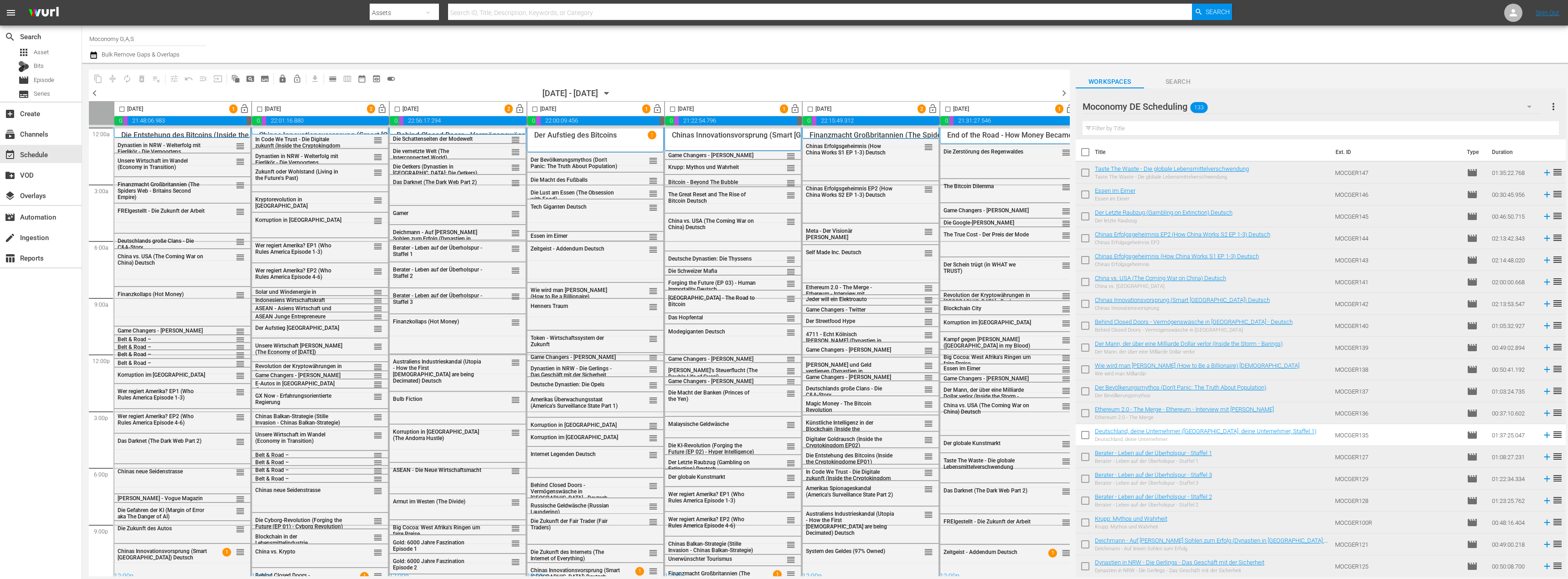
click at [555, 52] on div "Channel Title Moconomy G,A,S Bulk Remove Gaps & Overlaps" at bounding box center [491, 44] width 803 height 33
drag, startPoint x: 516, startPoint y: 526, endPoint x: 828, endPoint y: 463, distance: 318.3
drag, startPoint x: 928, startPoint y: 469, endPoint x: 485, endPoint y: 519, distance: 445.8
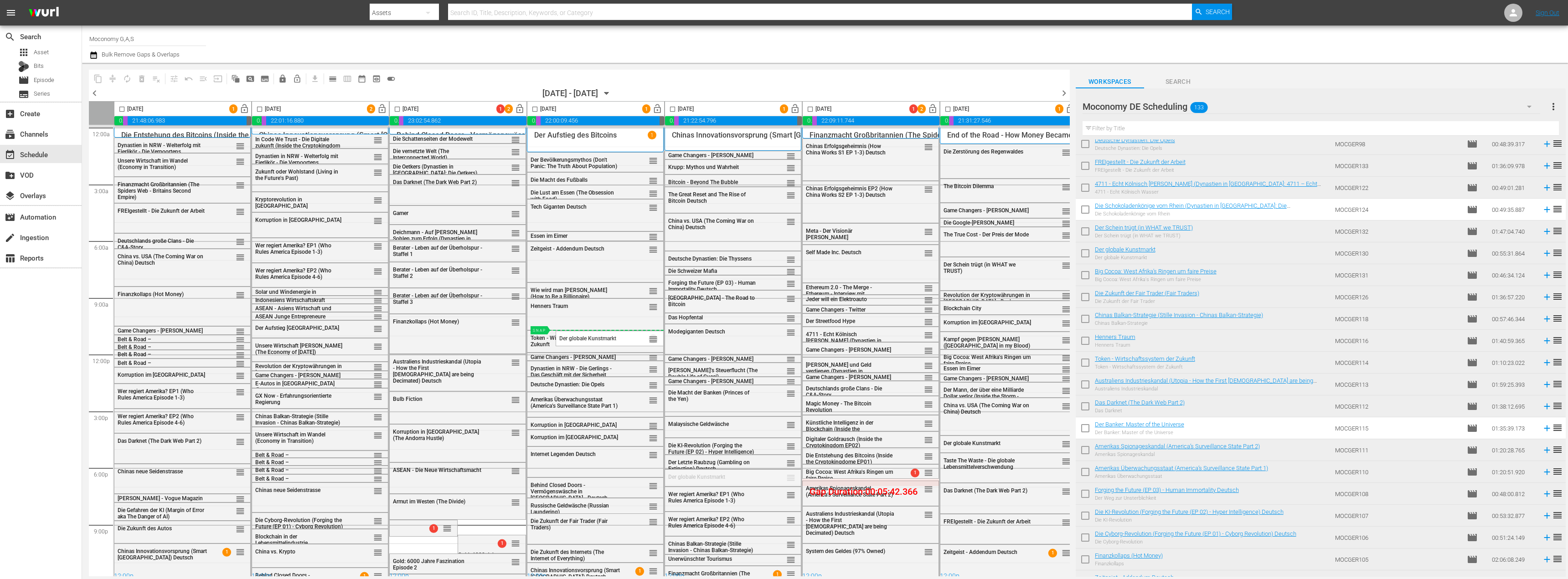
drag, startPoint x: 789, startPoint y: 476, endPoint x: 576, endPoint y: 330, distance: 258.2
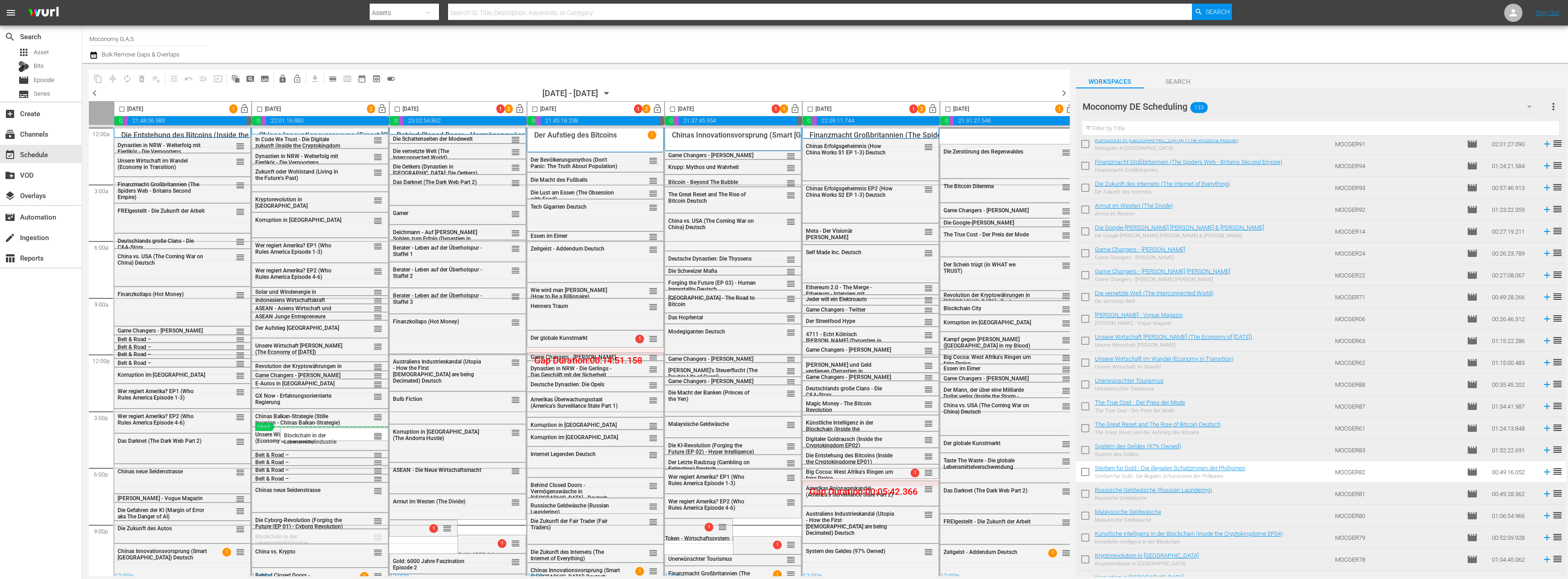
drag, startPoint x: 375, startPoint y: 538, endPoint x: 373, endPoint y: 426, distance: 112.0
drag, startPoint x: 310, startPoint y: 434, endPoint x: 333, endPoint y: 528, distance: 96.8
click at [482, 543] on div "1 reorder" at bounding box center [492, 543] width 68 height 15
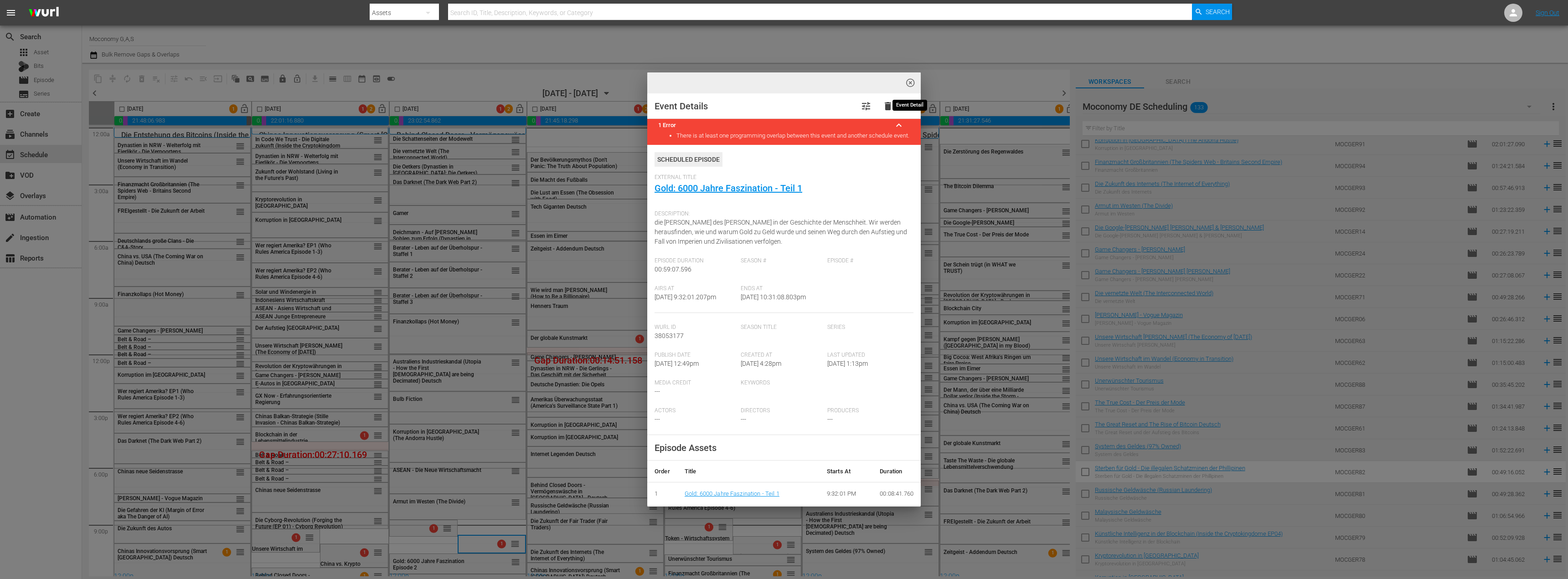
click at [911, 86] on span "highlight_off_icon" at bounding box center [910, 83] width 10 height 10
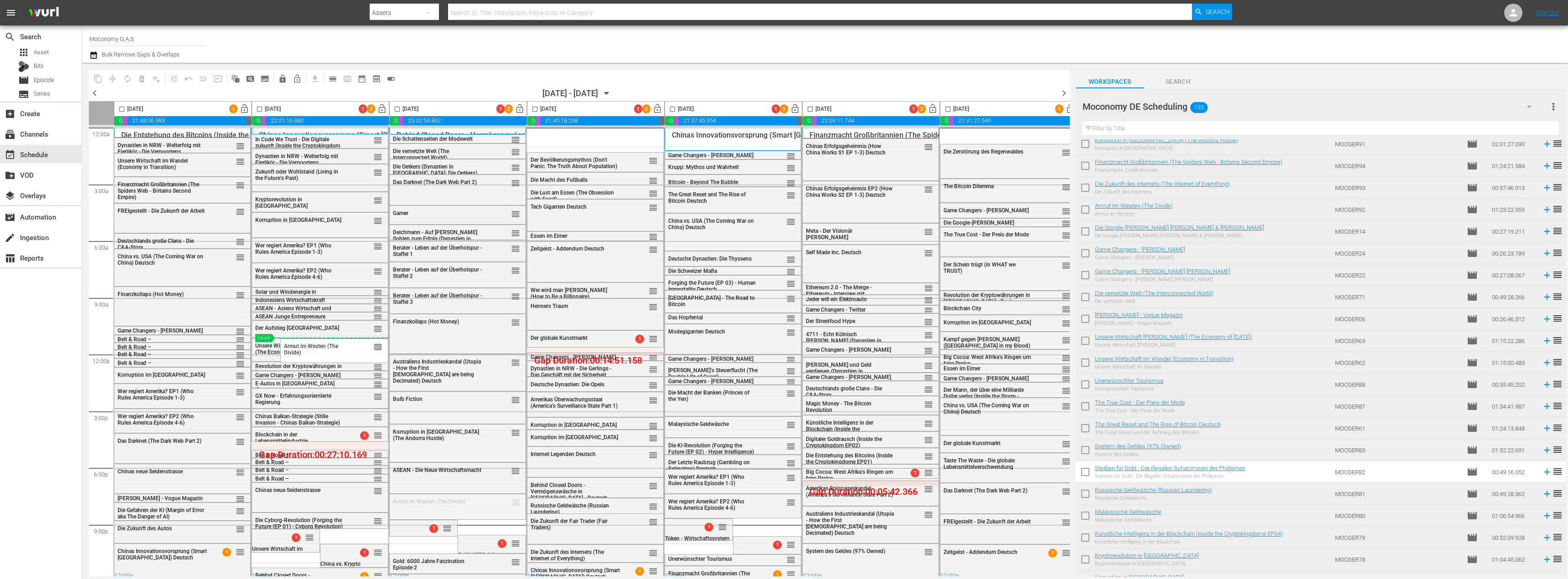
drag, startPoint x: 514, startPoint y: 501, endPoint x: 299, endPoint y: 338, distance: 269.8
drag, startPoint x: 378, startPoint y: 347, endPoint x: 485, endPoint y: 493, distance: 181.0
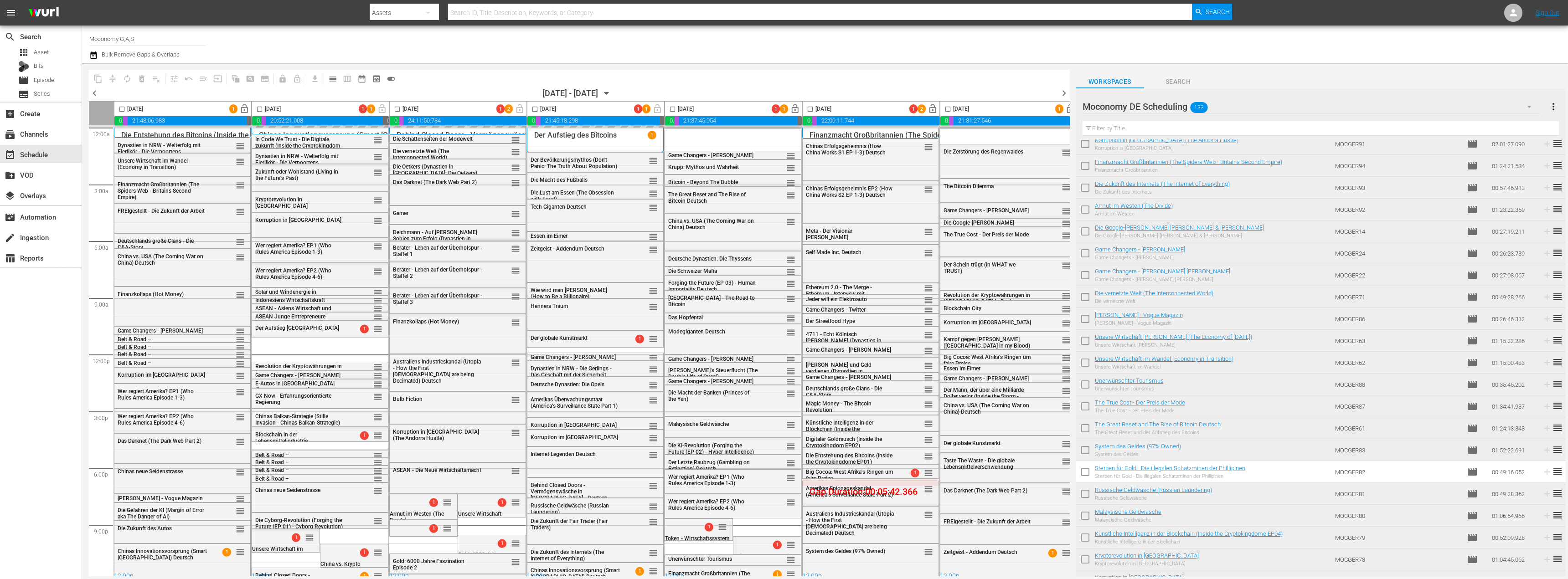
scroll to position [794, 0]
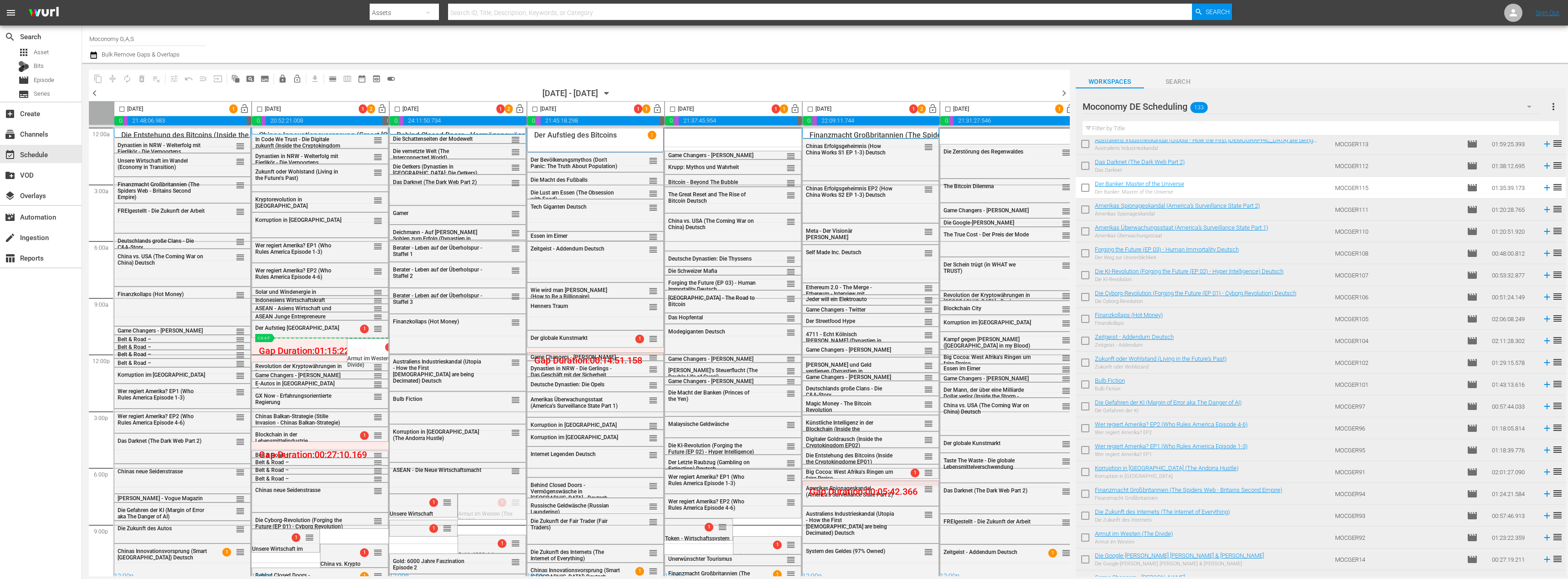
drag, startPoint x: 516, startPoint y: 504, endPoint x: 343, endPoint y: 338, distance: 239.8
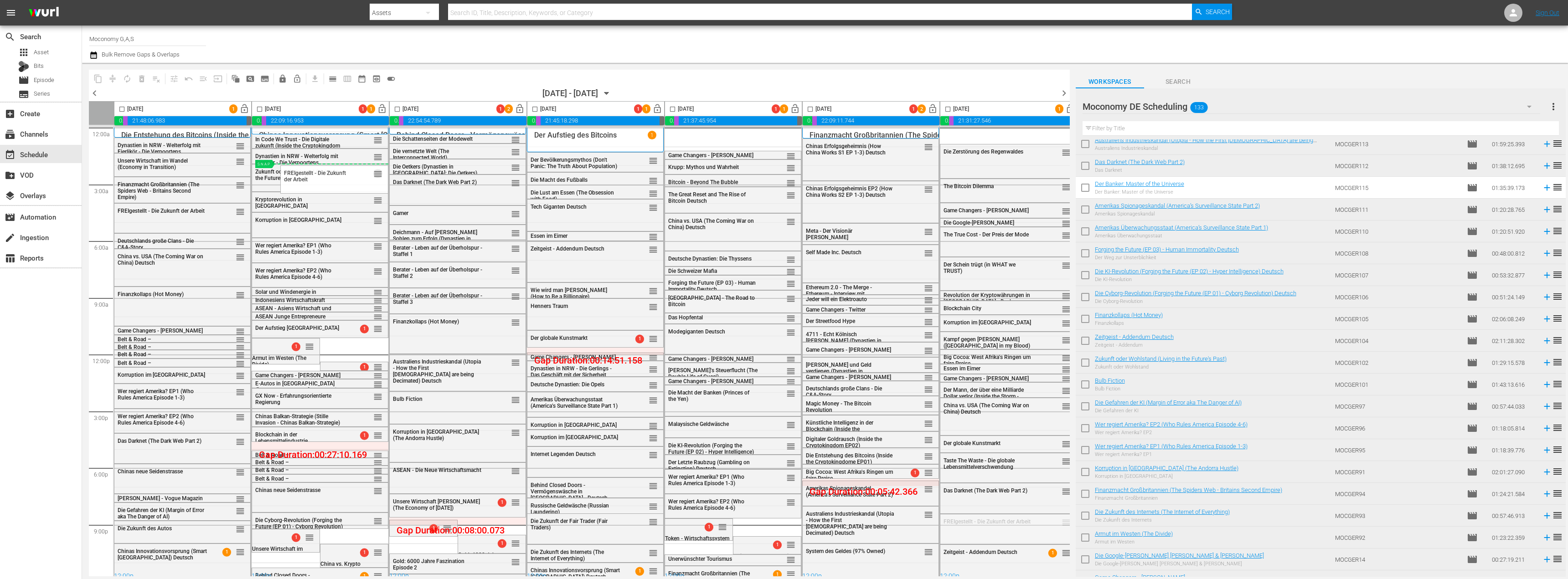
drag, startPoint x: 1064, startPoint y: 521, endPoint x: 368, endPoint y: 164, distance: 782.2
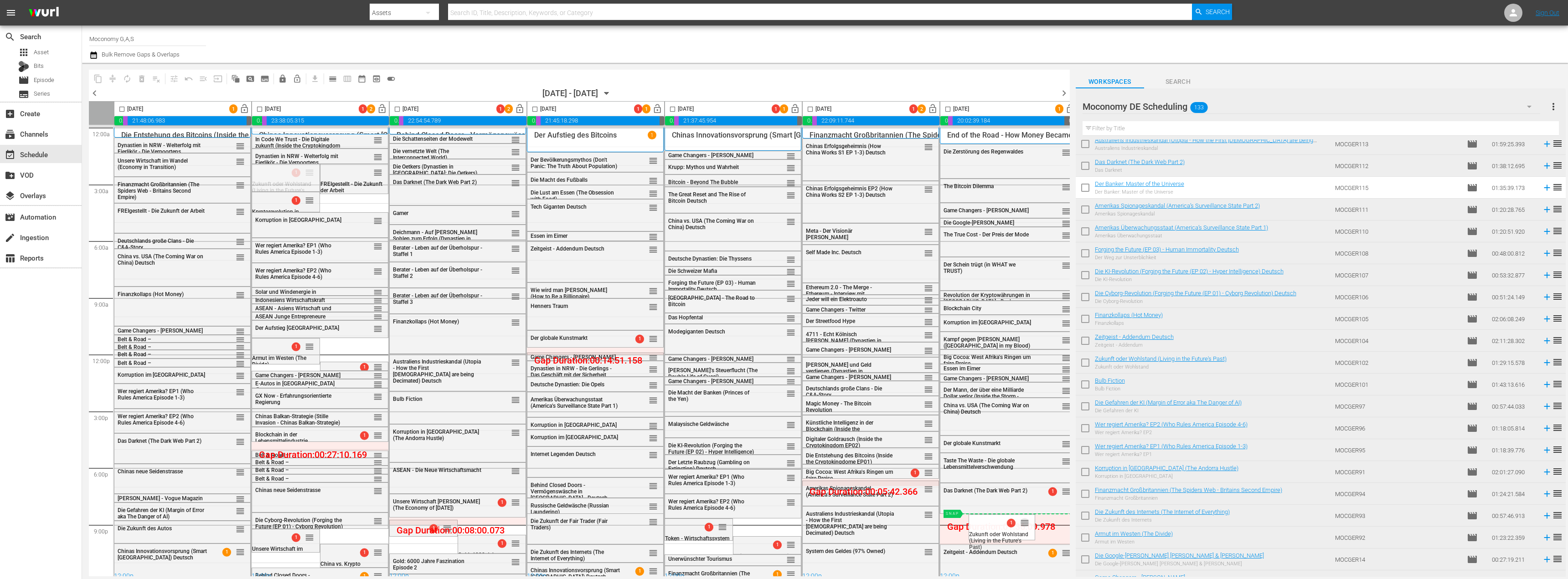
drag, startPoint x: 310, startPoint y: 172, endPoint x: 996, endPoint y: 513, distance: 766.1
click at [97, 57] on icon "button" at bounding box center [94, 55] width 9 height 11
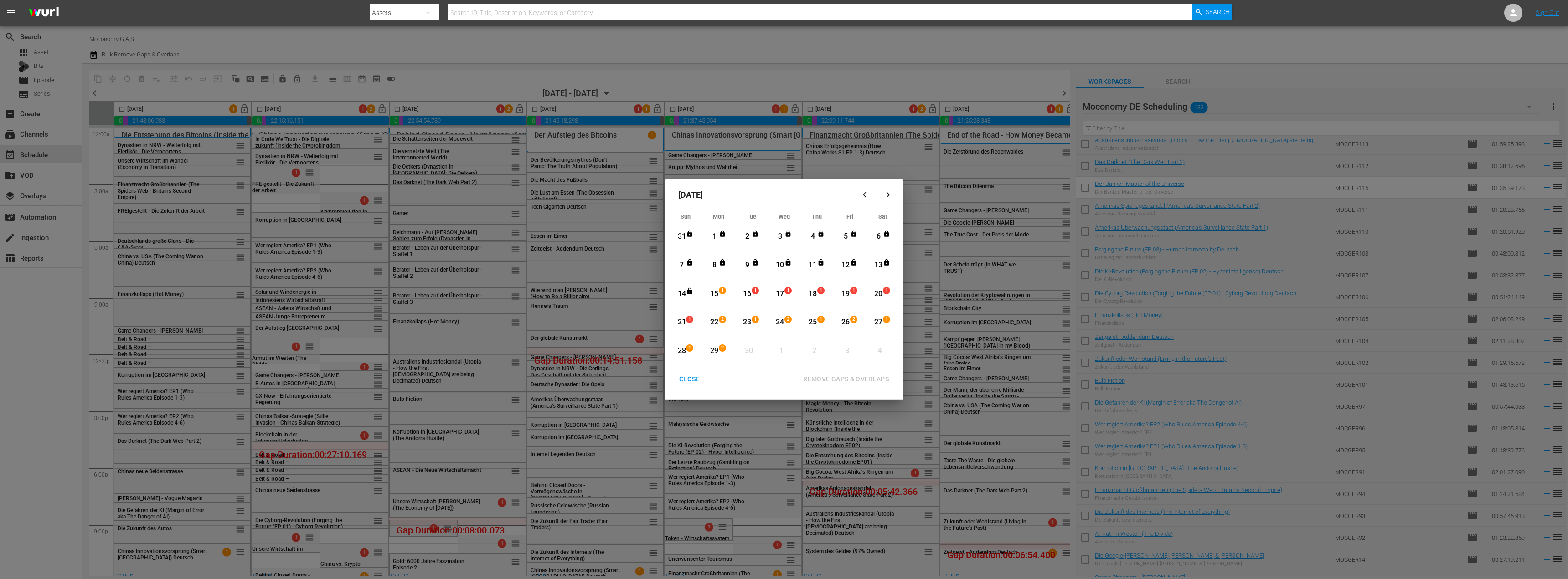
click at [717, 291] on div "15" at bounding box center [714, 294] width 12 height 10
click at [682, 348] on div "28" at bounding box center [682, 350] width 12 height 10
click at [852, 376] on div "REMOVE GAPS & OVERLAPS" at bounding box center [845, 379] width 100 height 12
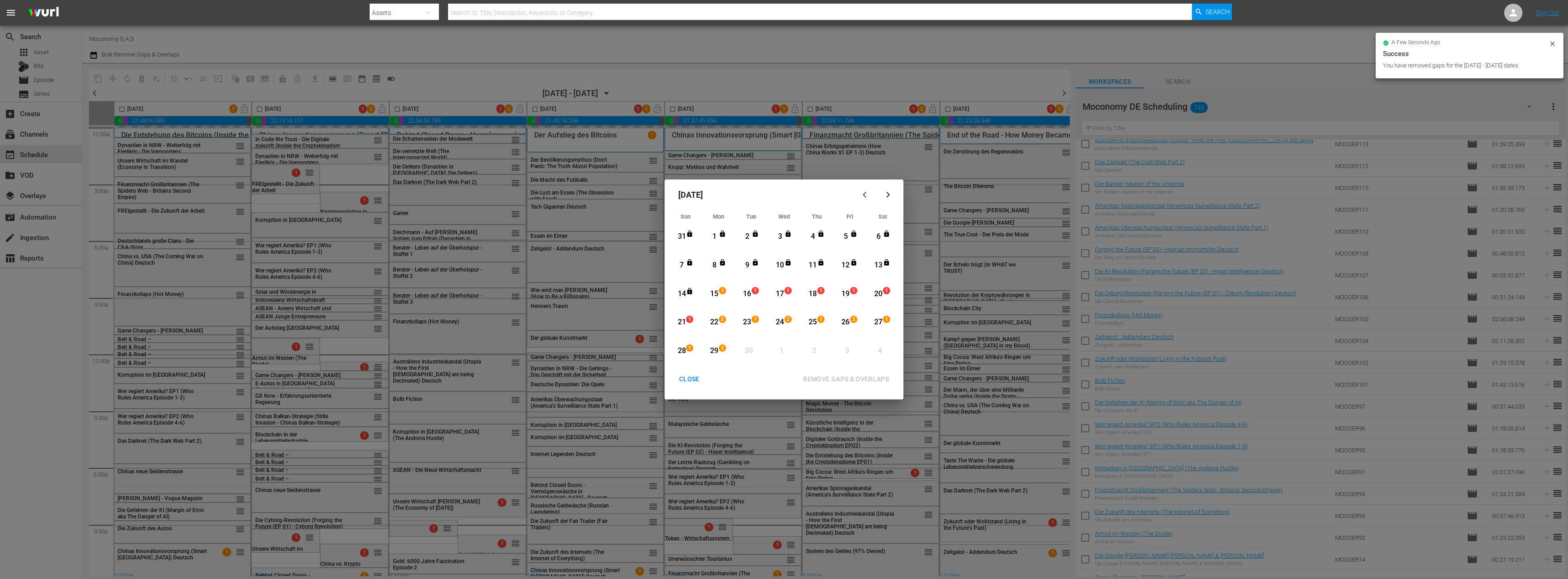
click at [684, 348] on div "28" at bounding box center [682, 350] width 12 height 10
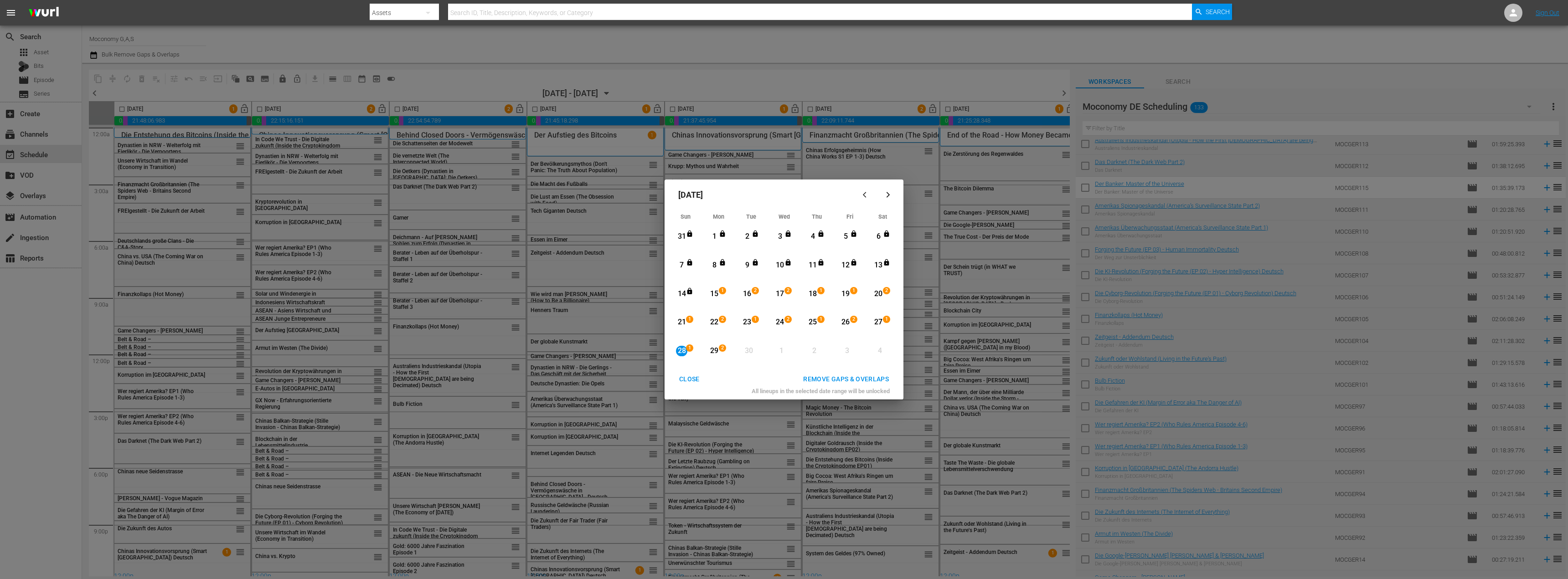
click at [715, 348] on div "29" at bounding box center [714, 350] width 12 height 10
click at [843, 380] on div "REMOVE GAPS & OVERLAPS" at bounding box center [845, 379] width 100 height 12
click at [690, 382] on div "CLOSE" at bounding box center [690, 379] width 35 height 12
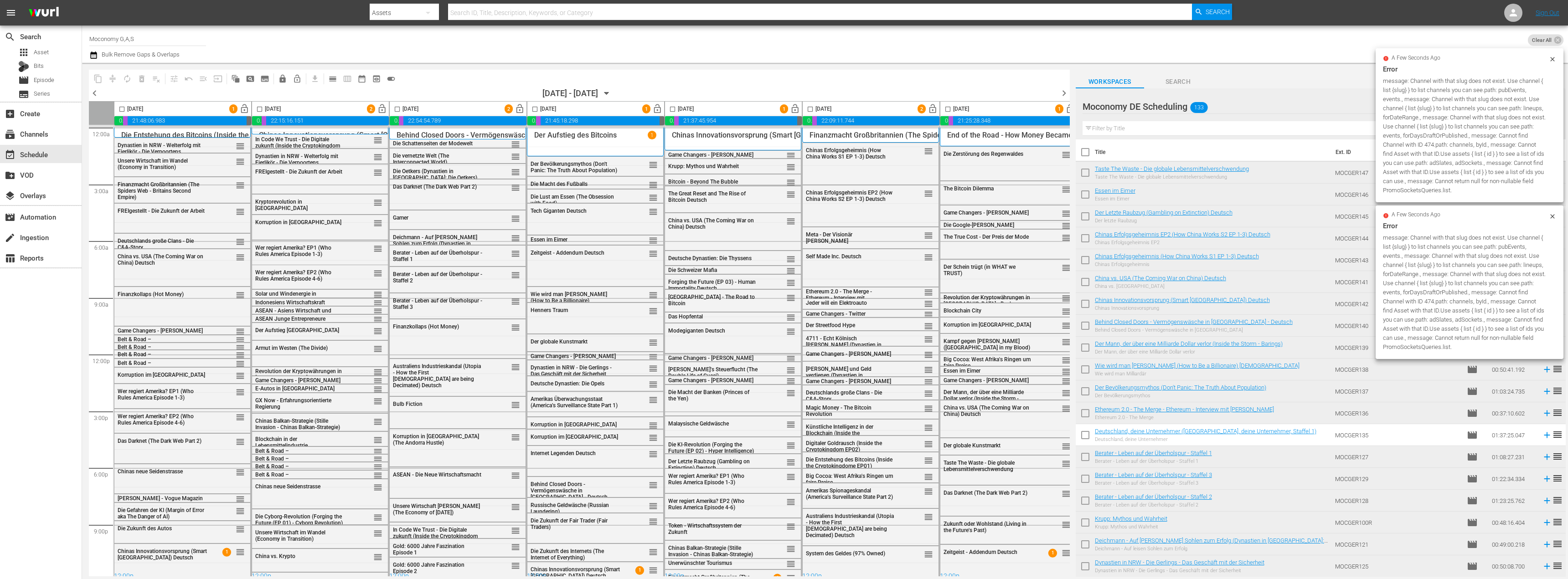
click at [282, 81] on span "lock" at bounding box center [282, 78] width 9 height 9
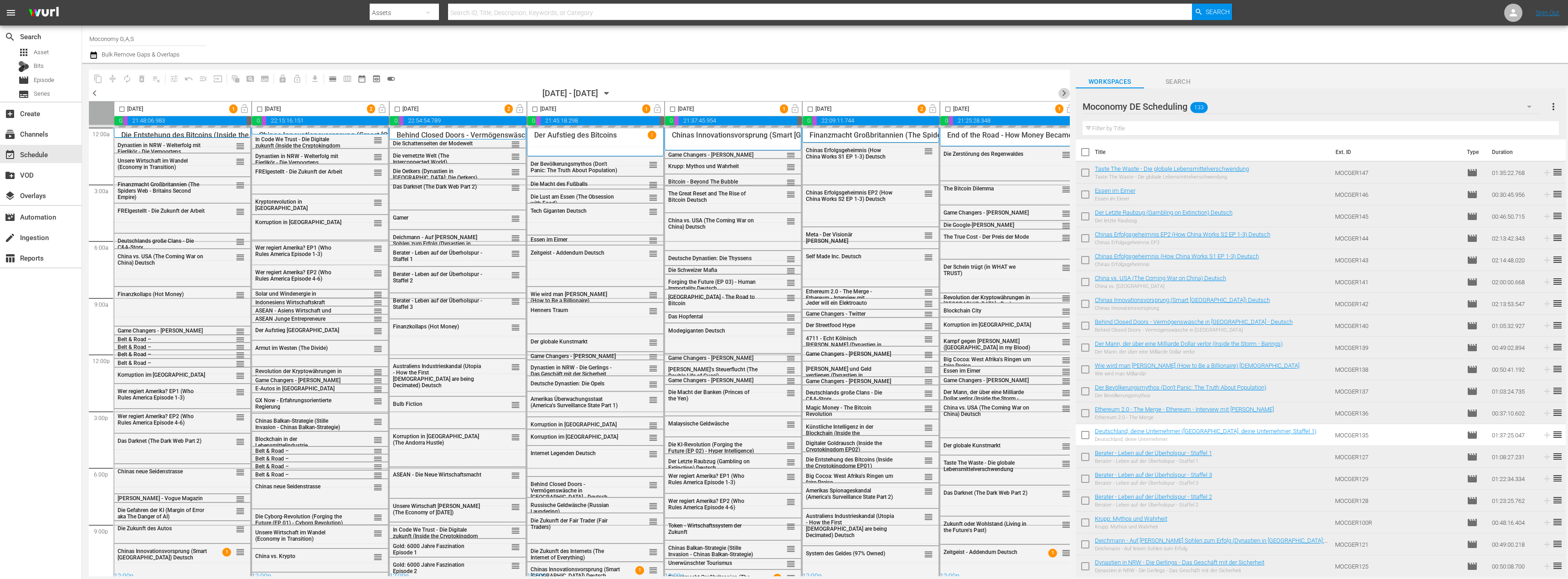
click at [1061, 94] on span "chevron_right" at bounding box center [1064, 93] width 12 height 12
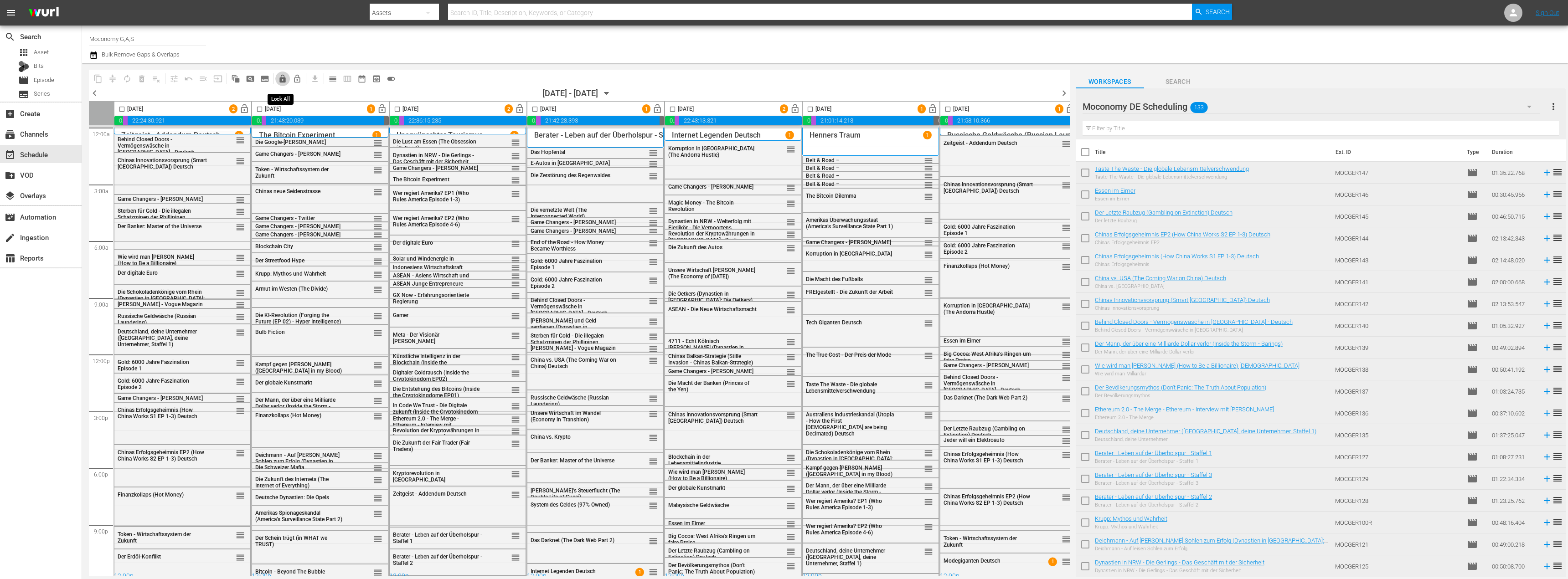
click at [283, 80] on span "lock" at bounding box center [282, 78] width 9 height 9
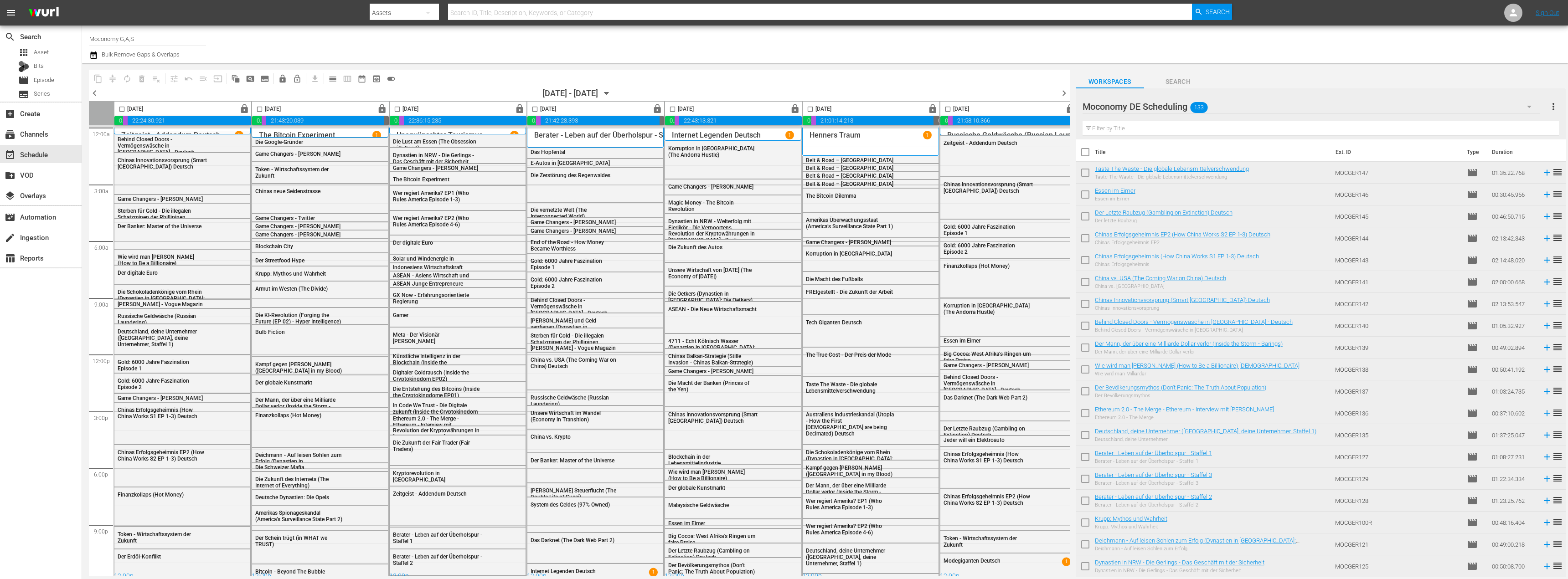
scroll to position [0, 12]
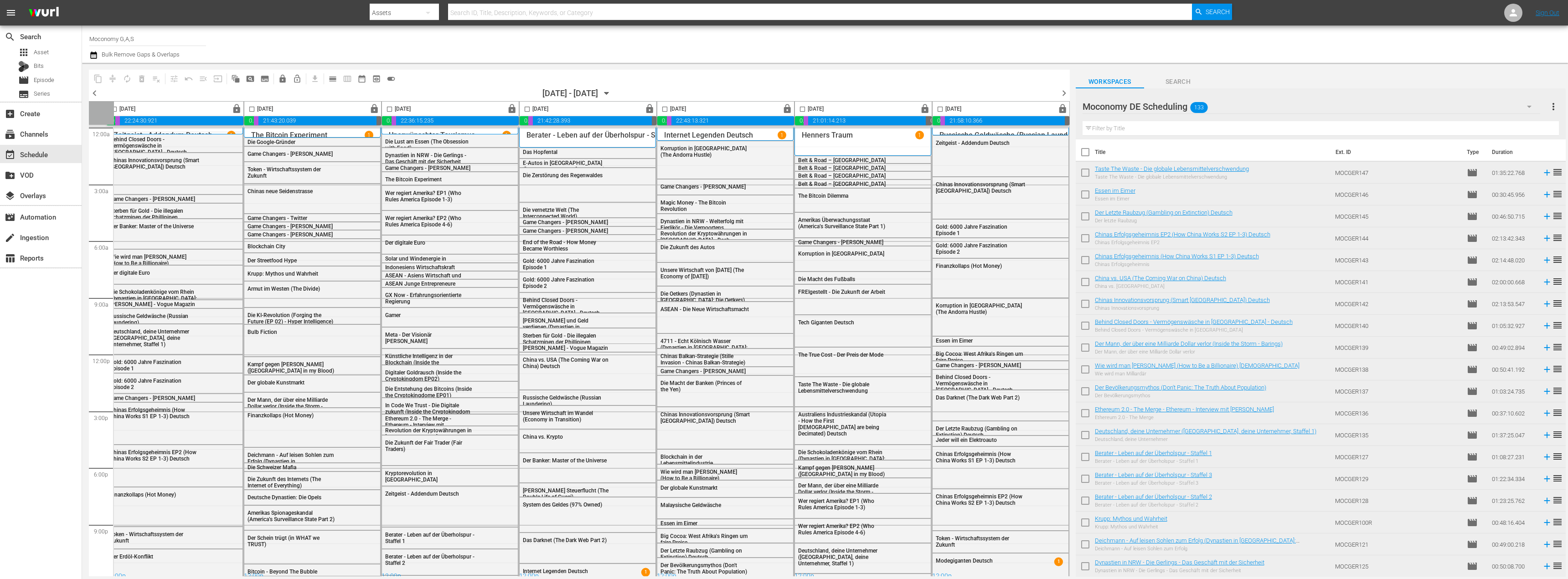
click at [1063, 90] on span "chevron_right" at bounding box center [1064, 93] width 12 height 12
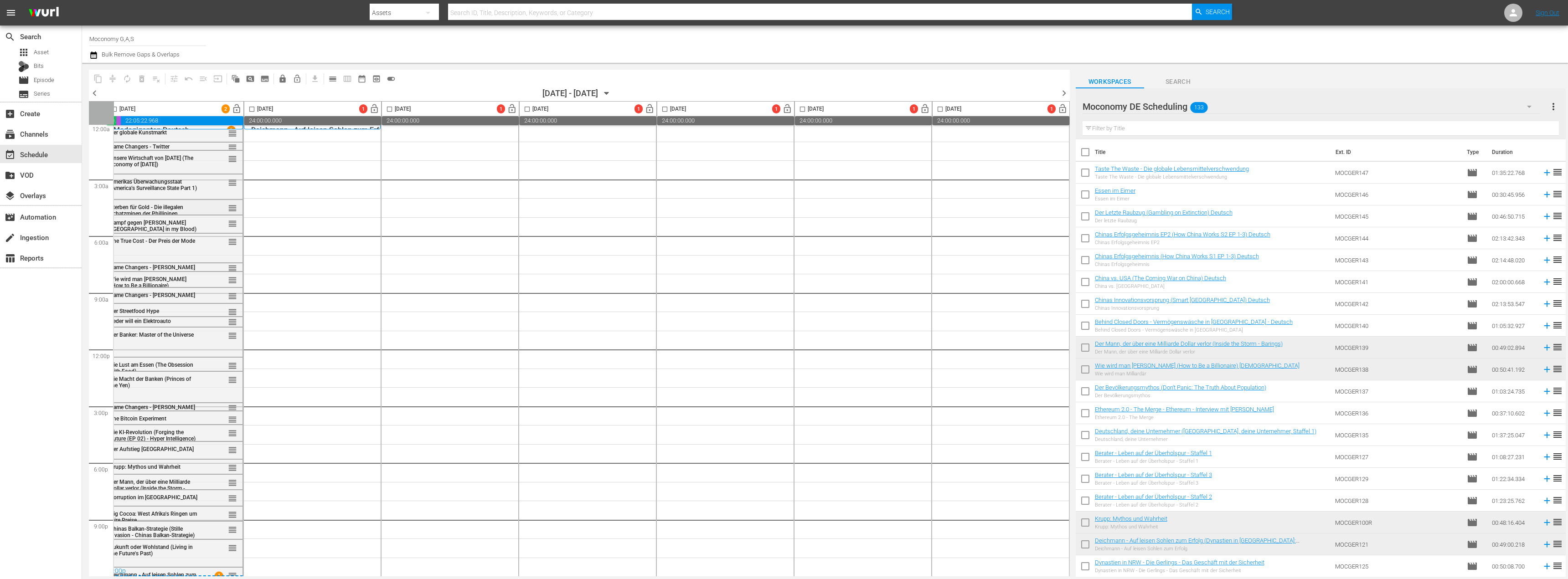
scroll to position [0, 12]
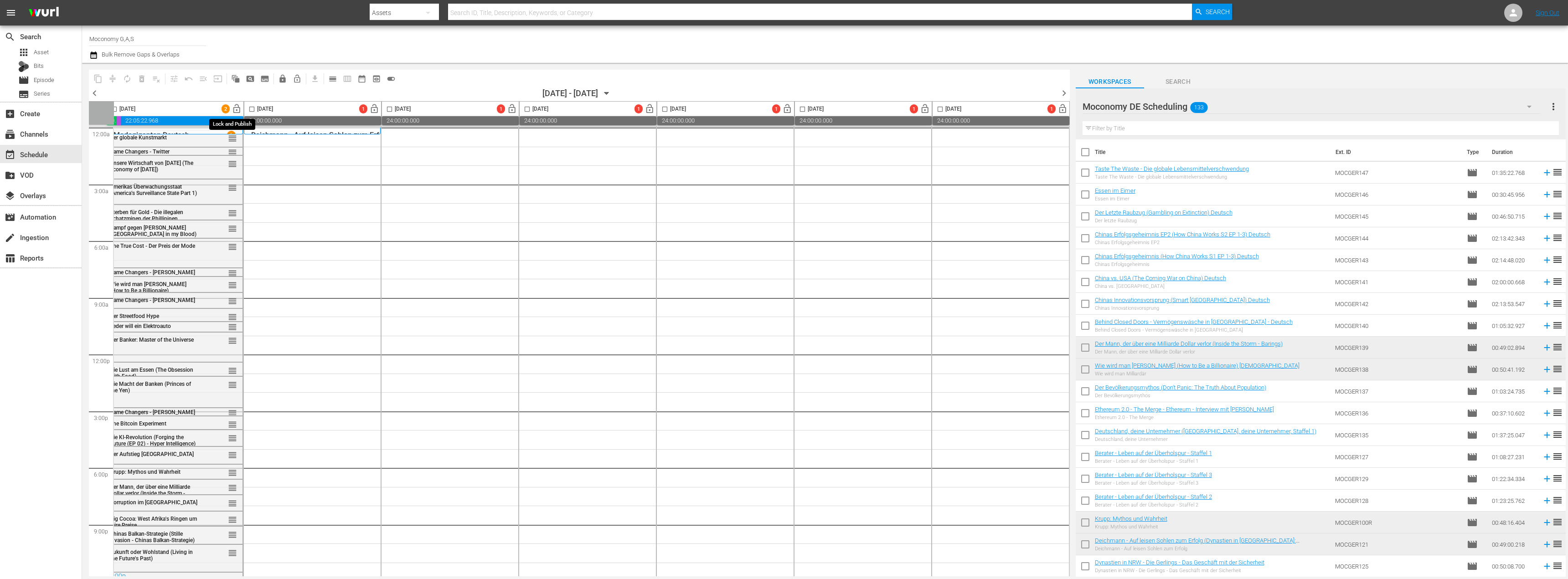
click at [238, 106] on button "lock_open" at bounding box center [236, 109] width 14 height 14
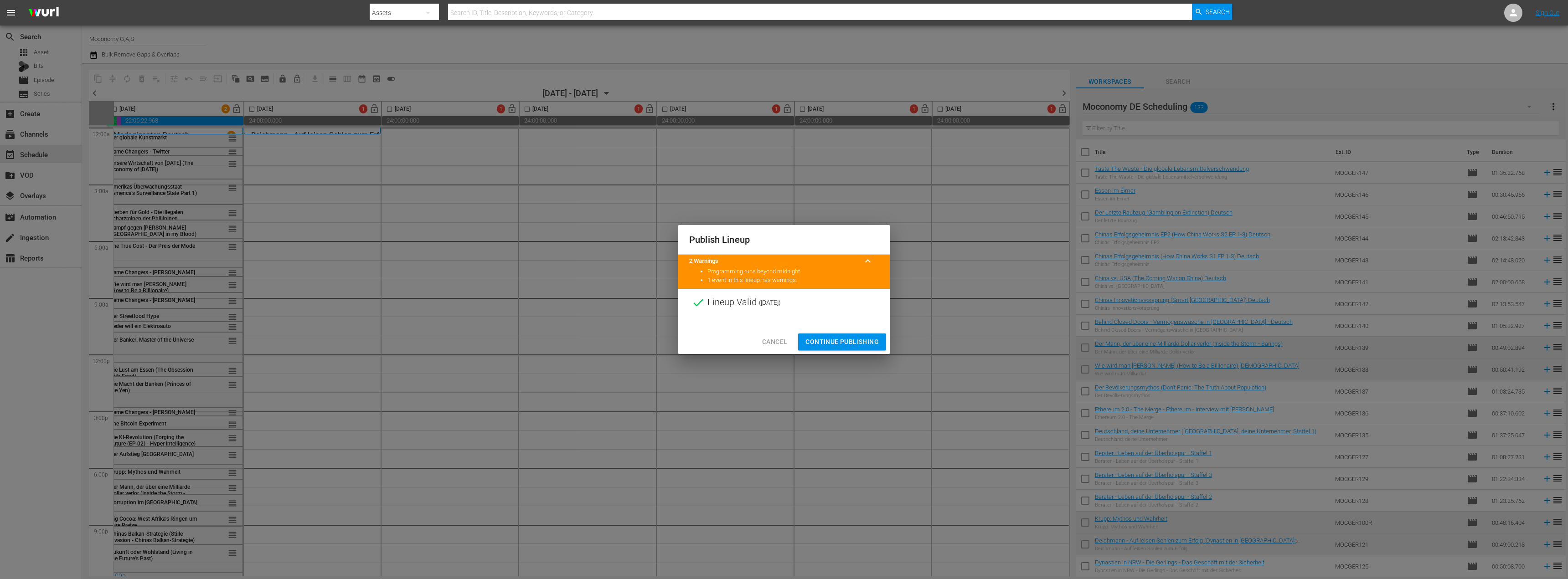
click at [828, 330] on div "Cancel Continue Publishing" at bounding box center [783, 342] width 211 height 24
click at [827, 337] on span "Continue Publishing" at bounding box center [842, 342] width 74 height 12
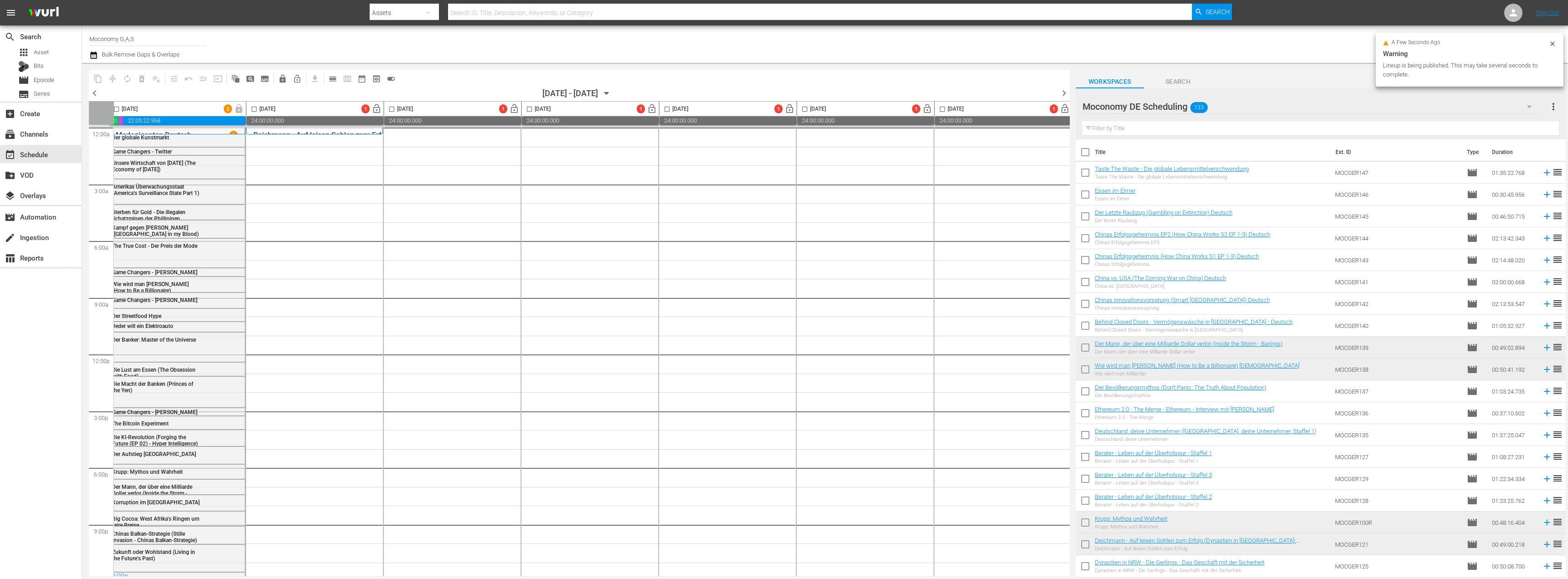
scroll to position [0, 0]
click at [97, 95] on span "chevron_left" at bounding box center [94, 93] width 12 height 12
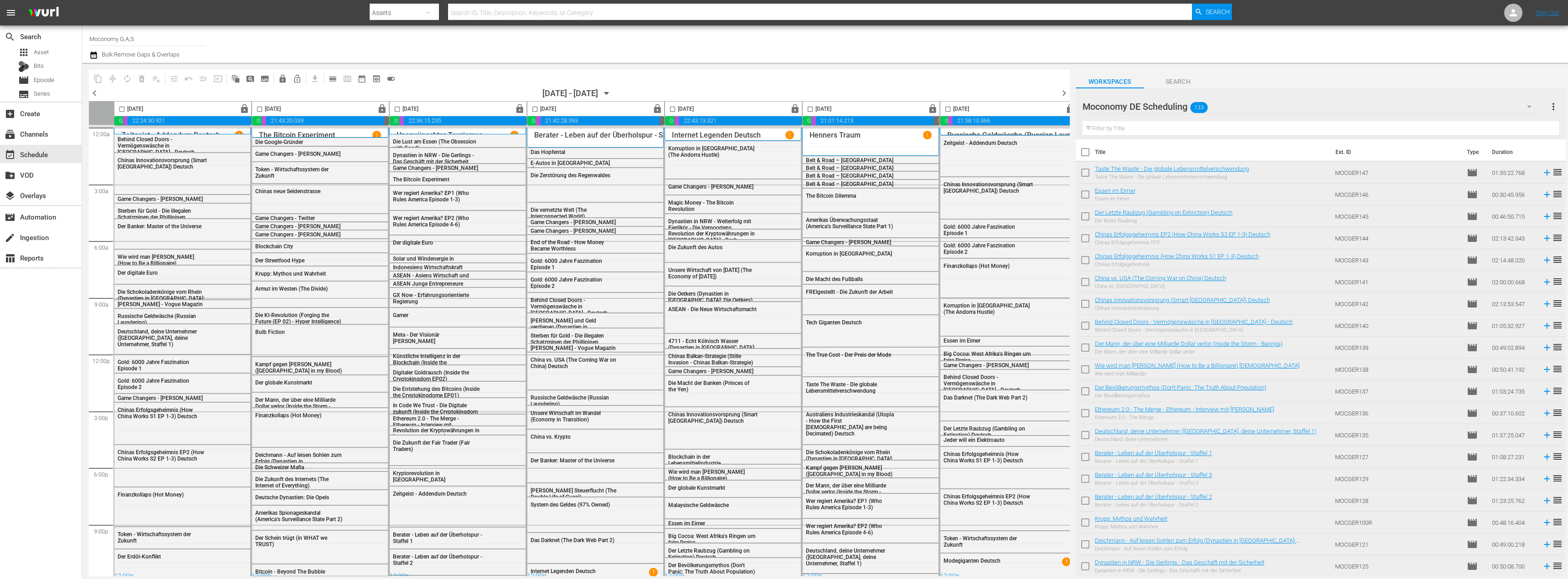
click at [97, 95] on span "chevron_left" at bounding box center [94, 93] width 12 height 12
